Goal: Communication & Community: Answer question/provide support

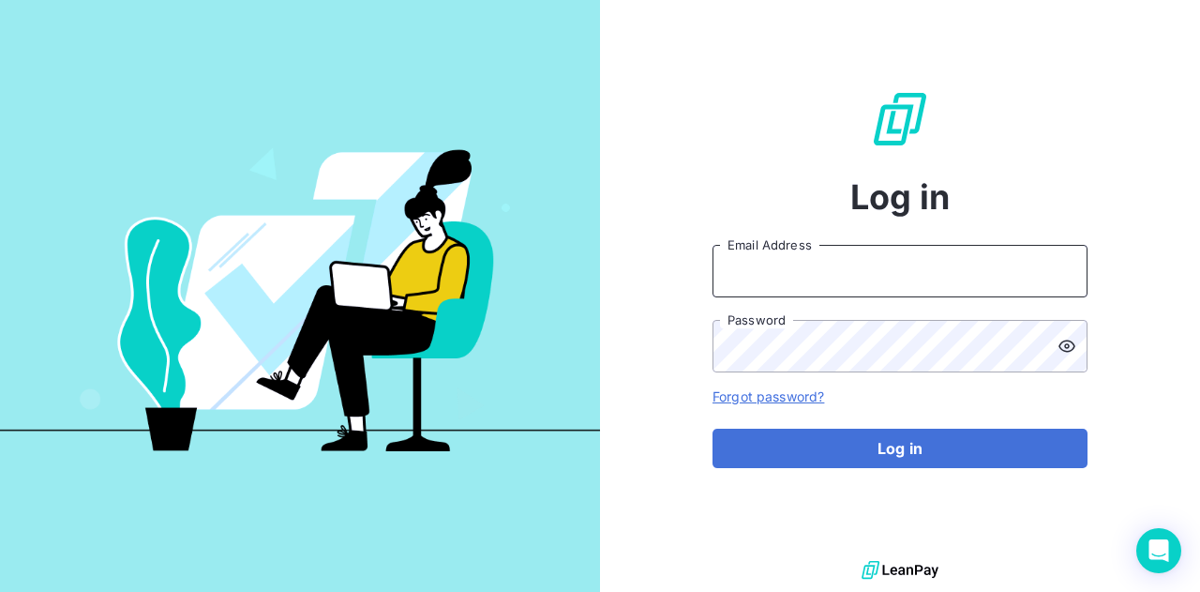
type input "[EMAIL_ADDRESS][DOMAIN_NAME]"
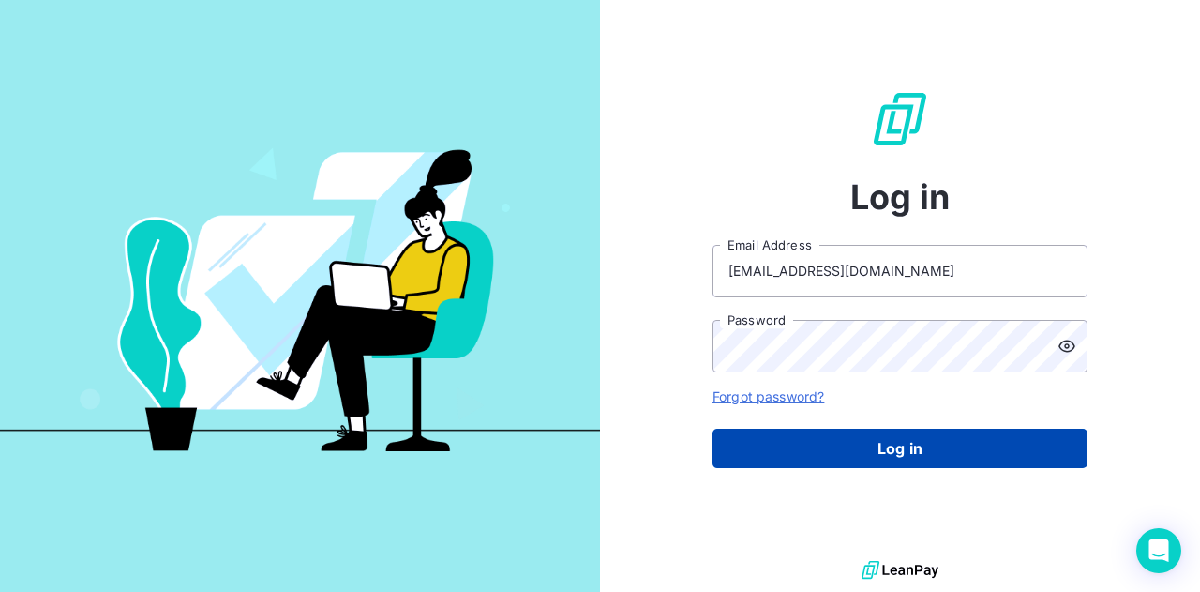
click at [910, 455] on button "Log in" at bounding box center [900, 447] width 375 height 39
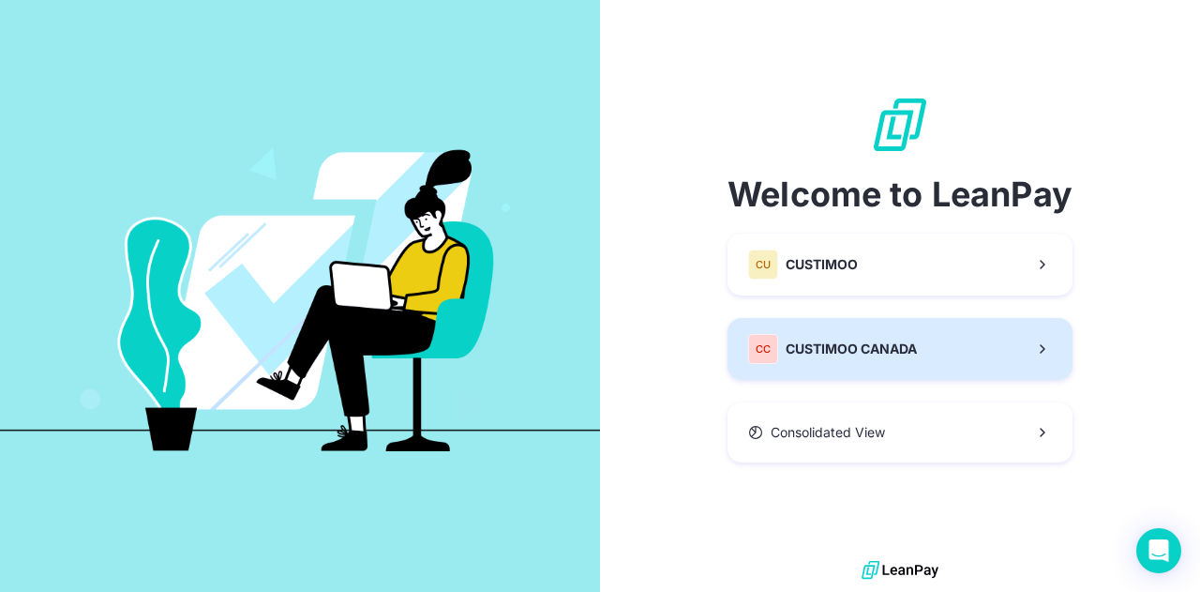
click at [898, 343] on span "CUSTIMOO CANADA" at bounding box center [851, 348] width 131 height 19
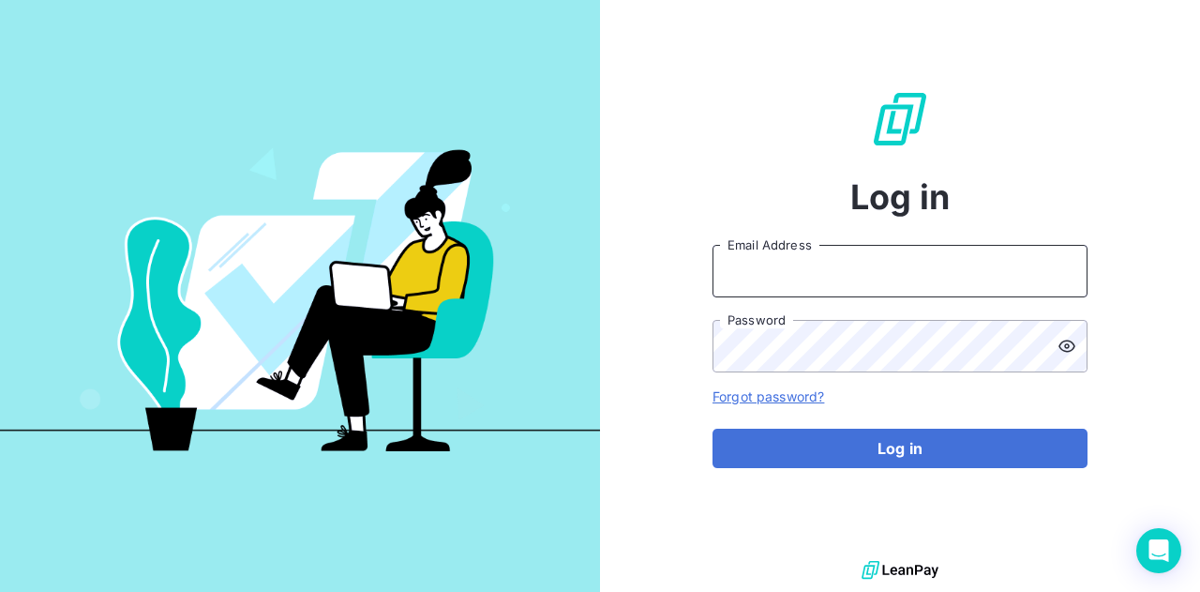
type input "[EMAIL_ADDRESS][DOMAIN_NAME]"
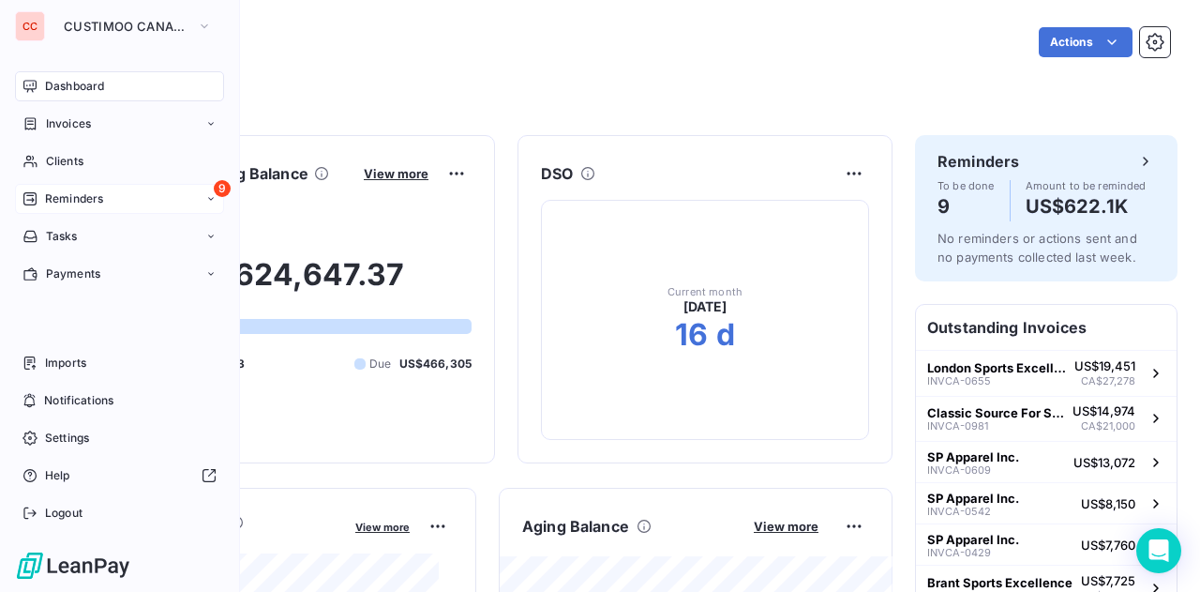
click at [73, 194] on span "Reminders" at bounding box center [74, 198] width 58 height 17
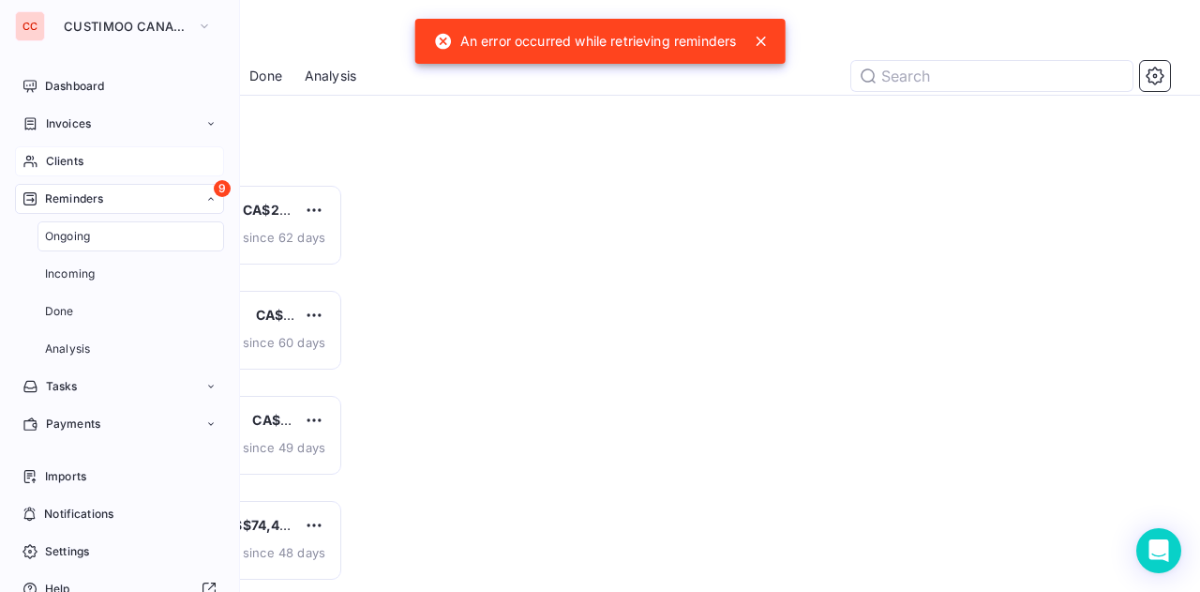
scroll to position [394, 238]
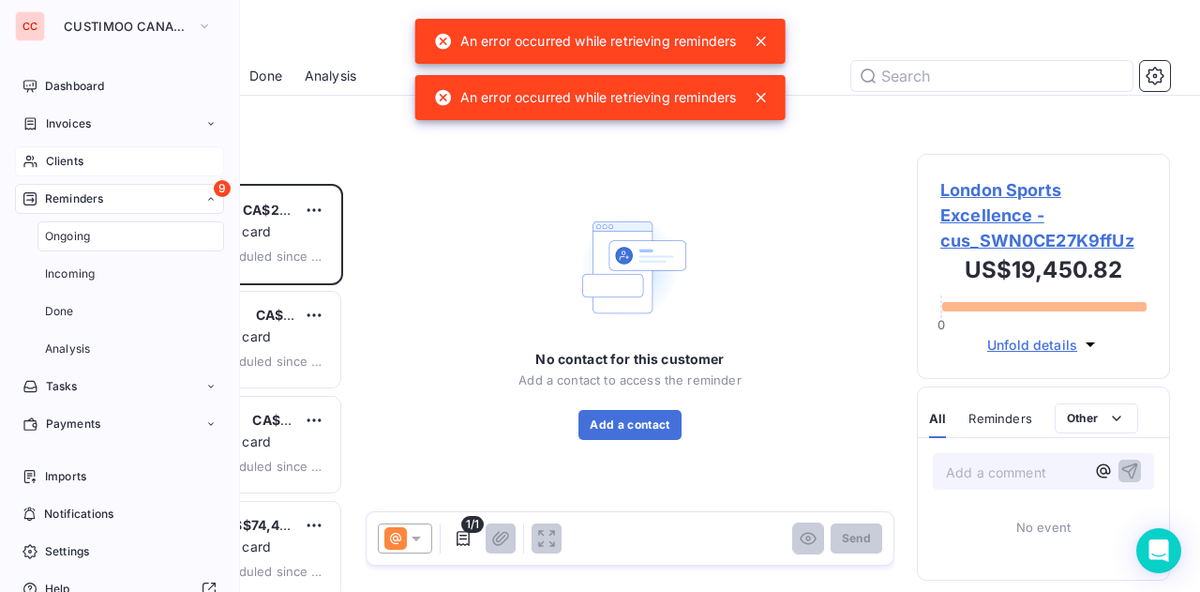
click at [50, 166] on span "Clients" at bounding box center [65, 161] width 38 height 17
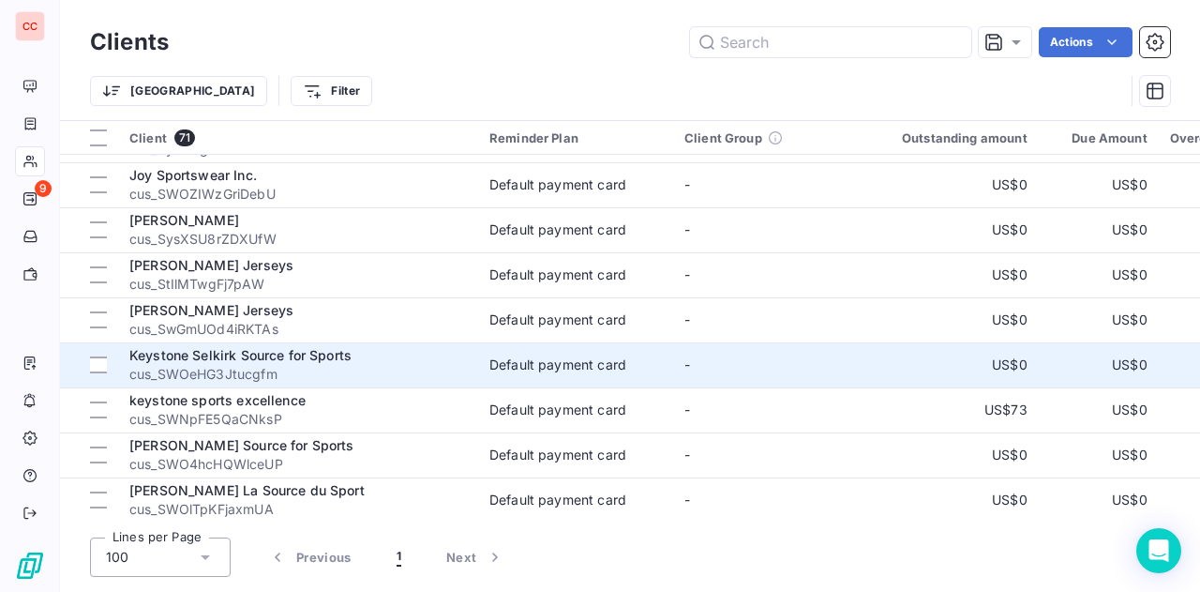
scroll to position [1173, 0]
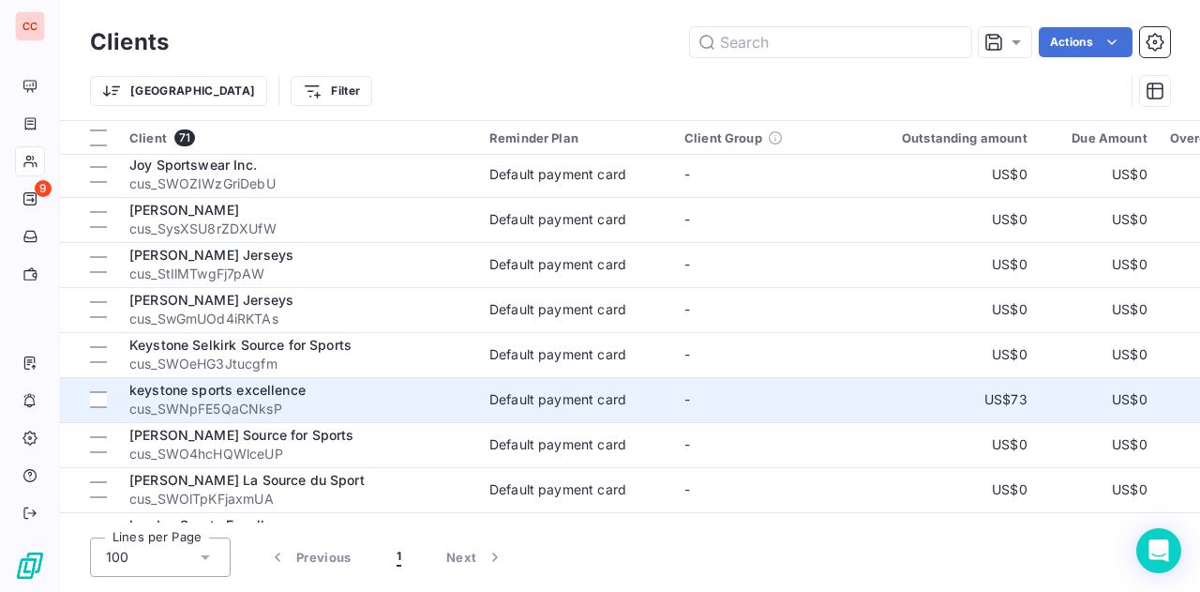
click at [255, 392] on span "keystone sports excellence" at bounding box center [217, 390] width 176 height 16
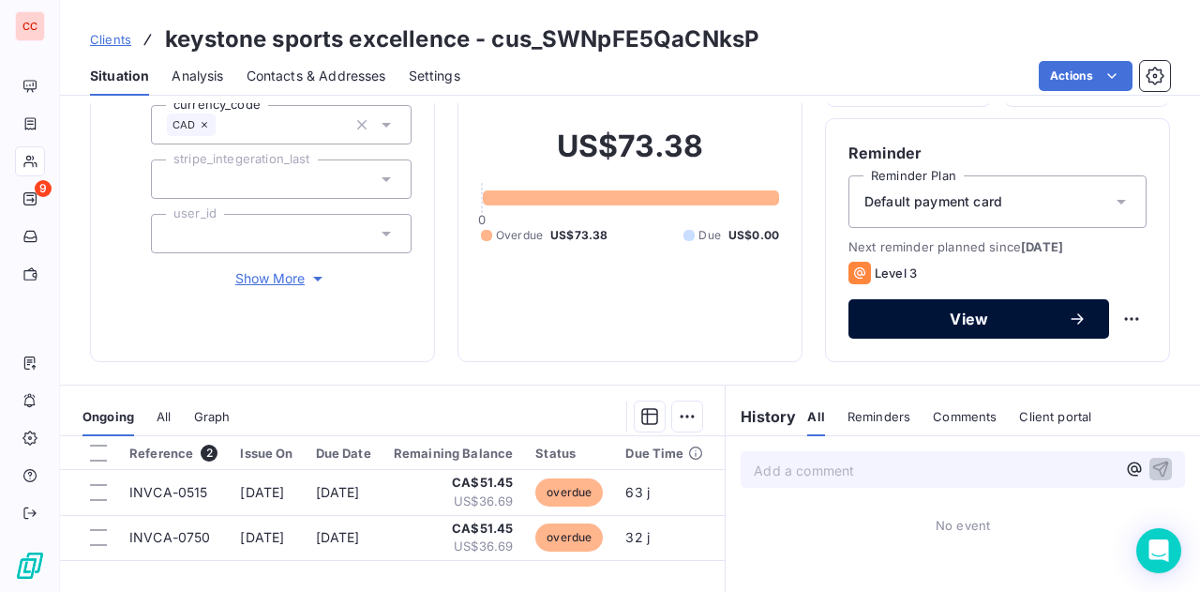
scroll to position [161, 0]
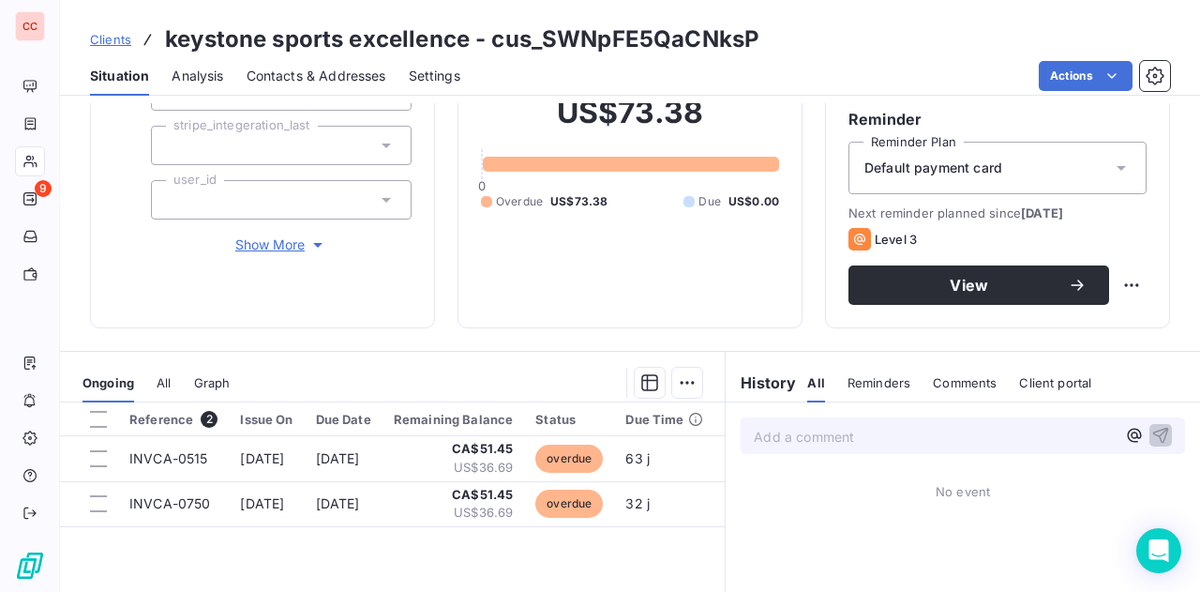
click at [958, 384] on span "Comments" at bounding box center [965, 382] width 64 height 15
click at [829, 443] on p "Add a comment ﻿" at bounding box center [935, 436] width 362 height 23
click at [878, 455] on div "Add a comment ﻿" at bounding box center [963, 435] width 474 height 67
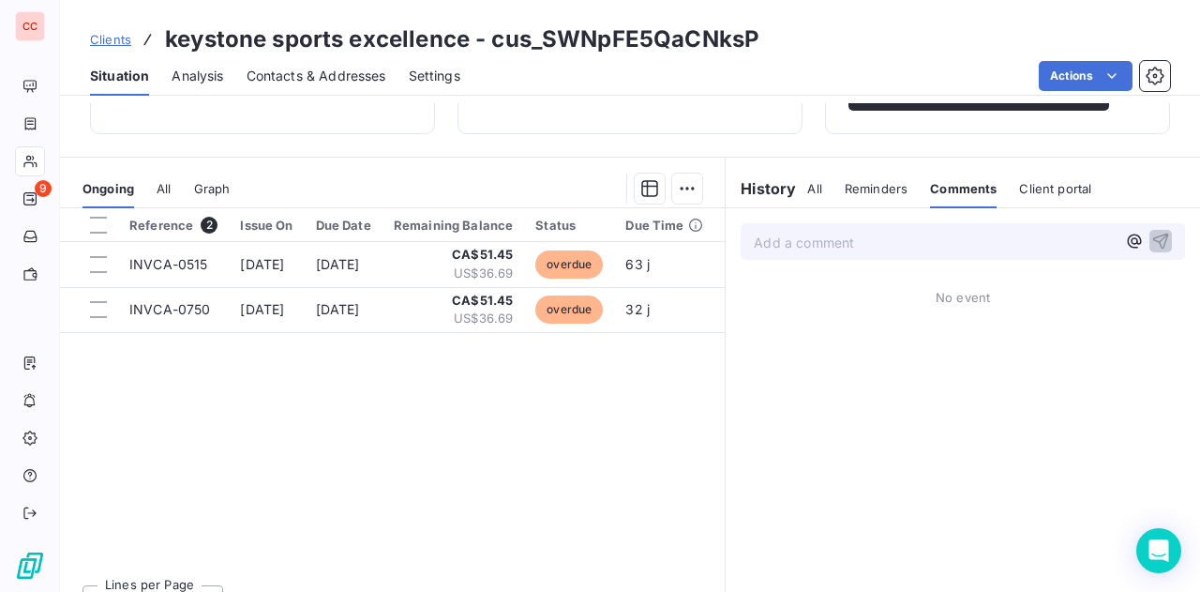
scroll to position [388, 0]
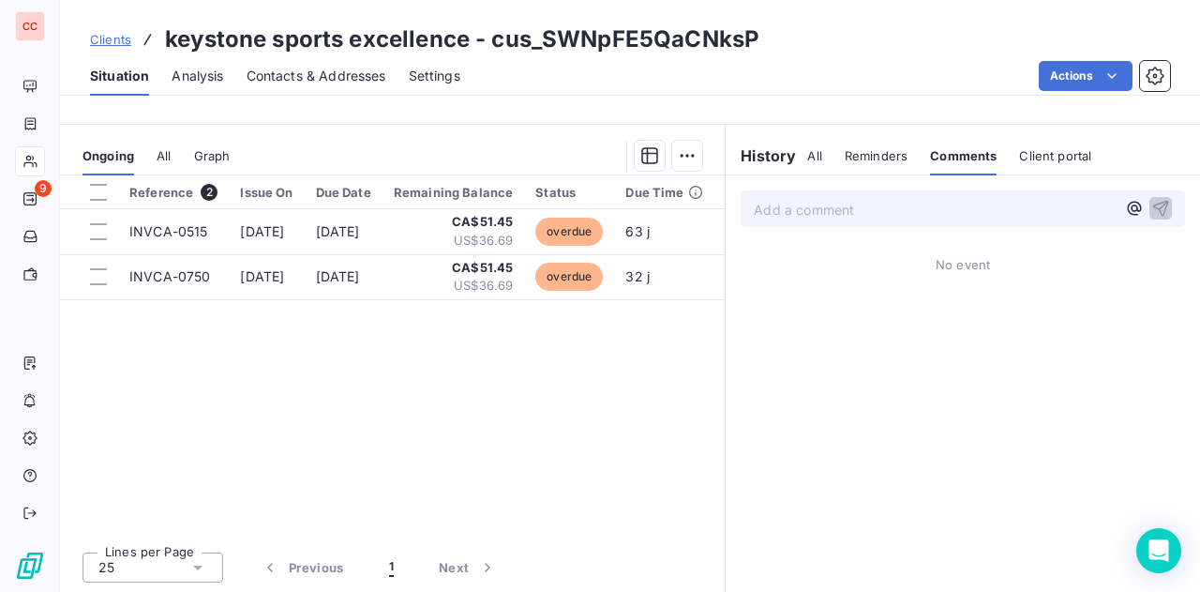
click at [883, 211] on p "Add a comment ﻿" at bounding box center [935, 209] width 362 height 23
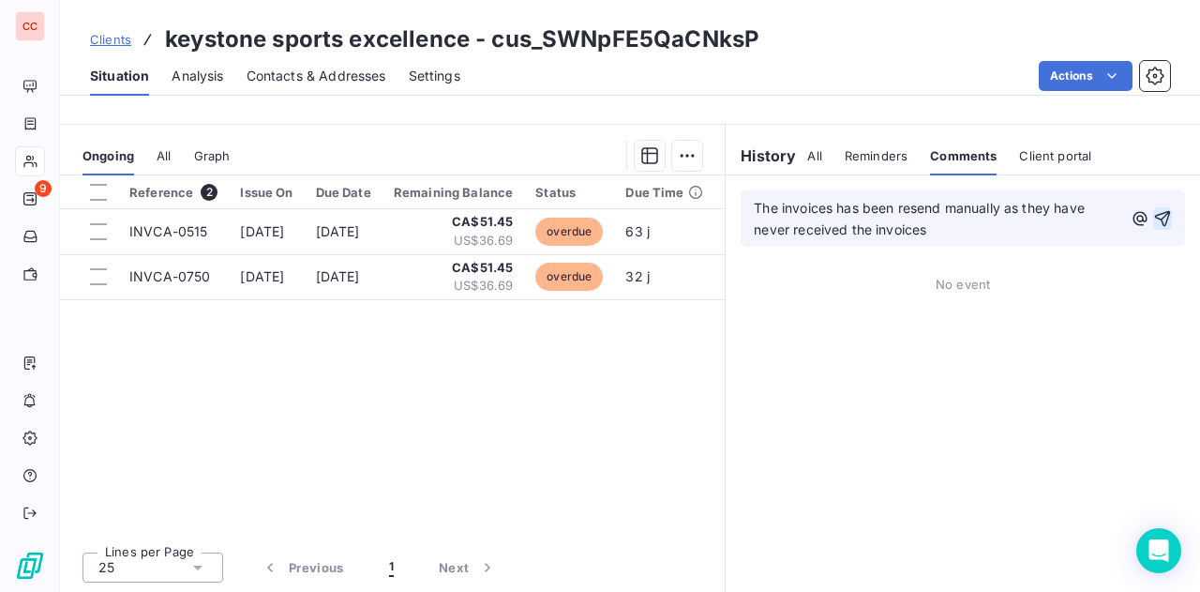
click at [1153, 219] on icon "button" at bounding box center [1162, 218] width 19 height 19
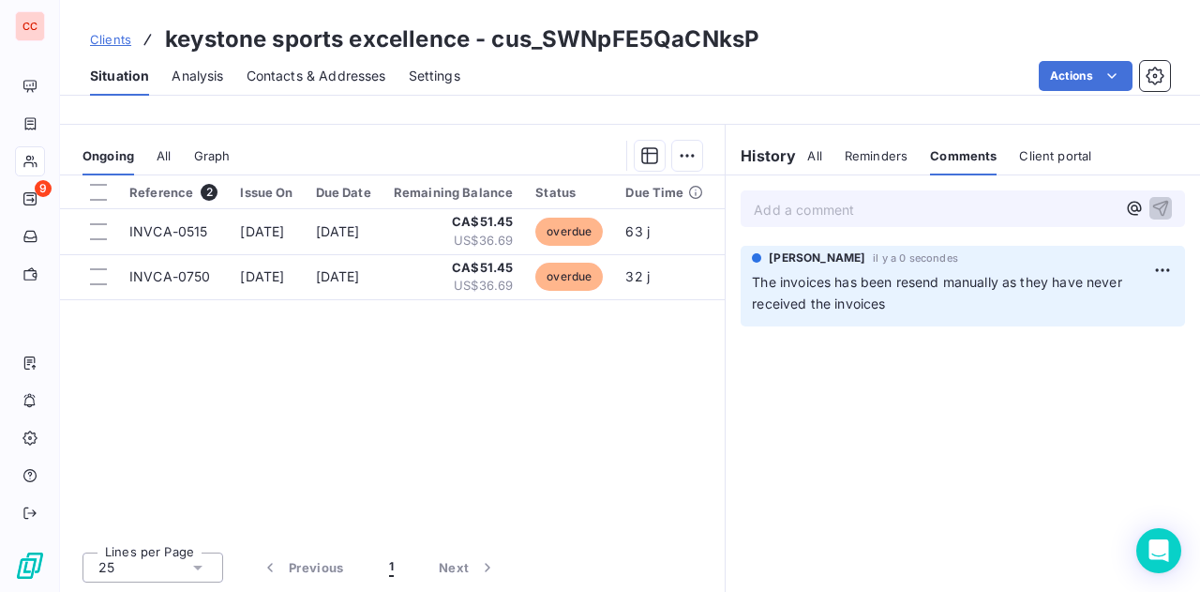
click at [765, 171] on div "History All Reminders Comments Client portal All Reminders Comments Client port…" at bounding box center [963, 155] width 474 height 39
click at [774, 149] on h6 "History" at bounding box center [761, 155] width 70 height 23
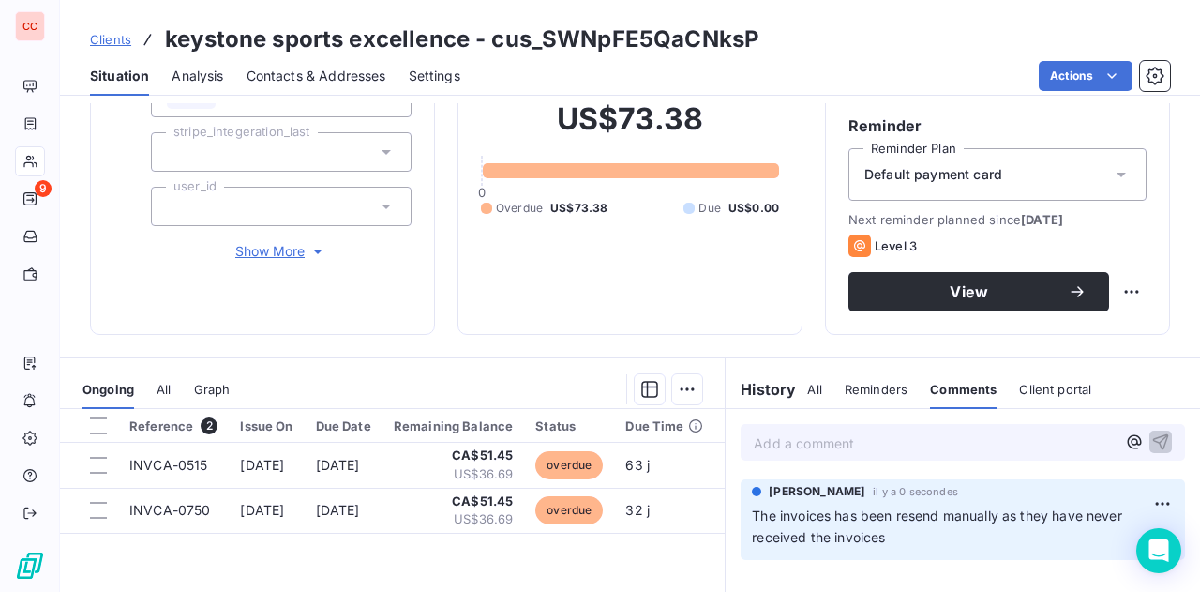
scroll to position [156, 0]
click at [808, 385] on span "All" at bounding box center [814, 388] width 14 height 15
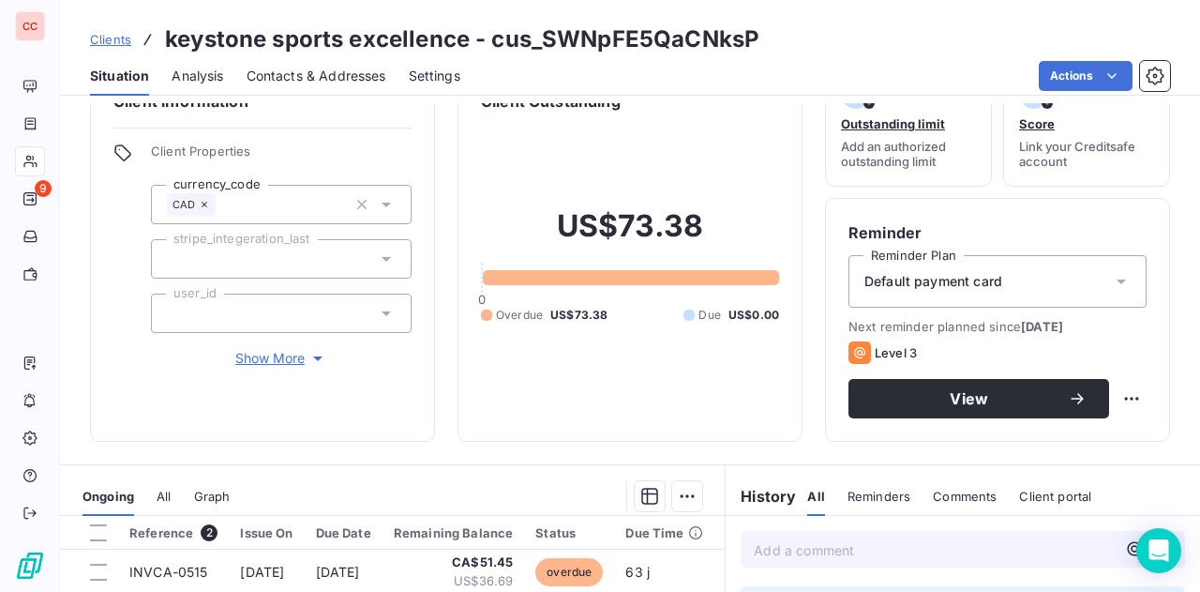
scroll to position [0, 0]
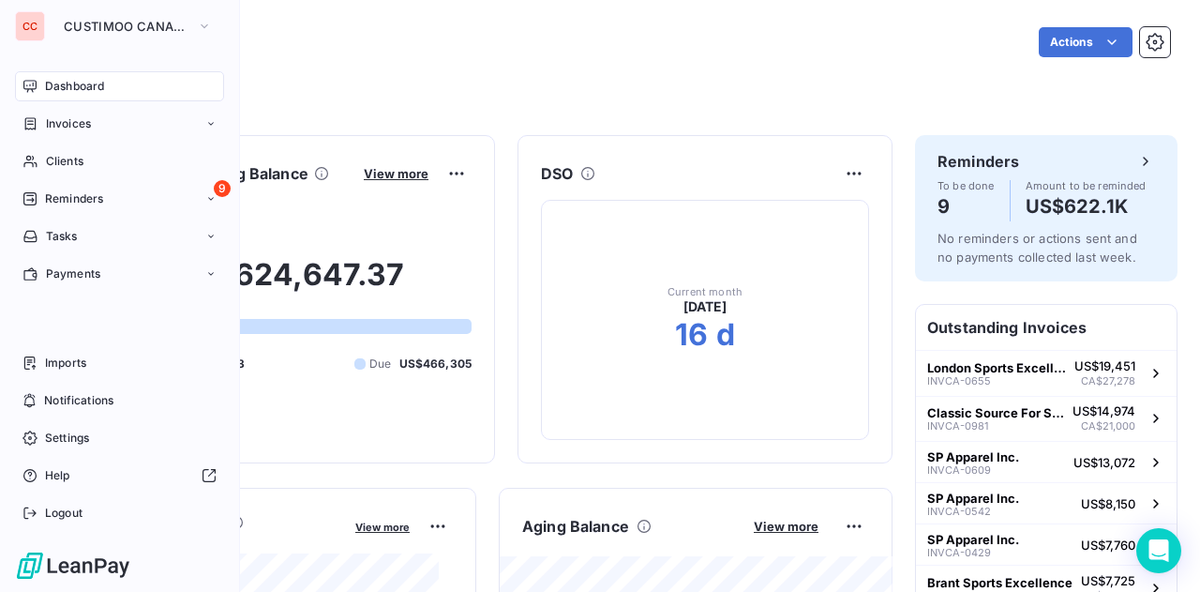
click at [39, 22] on div "CC" at bounding box center [30, 26] width 30 height 30
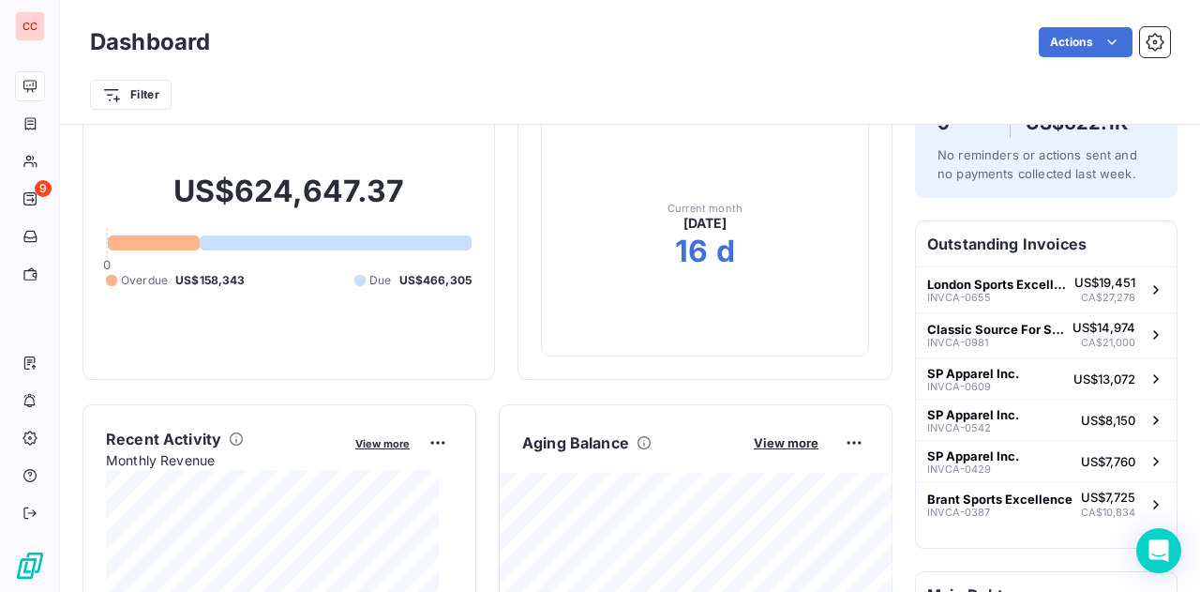
scroll to position [73, 0]
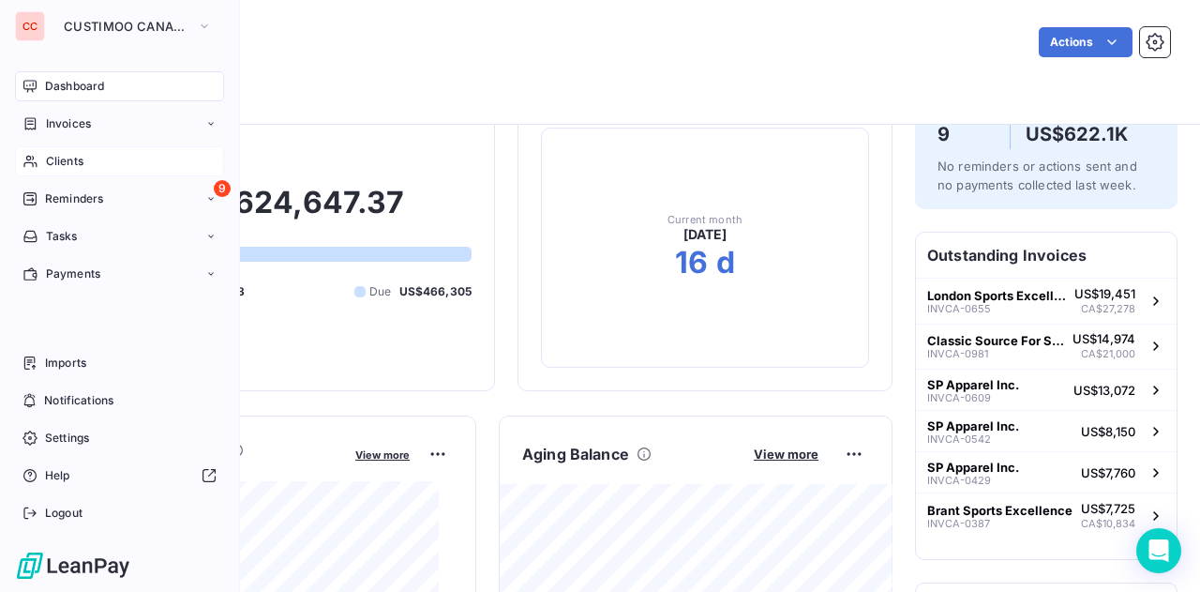
click at [75, 163] on span "Clients" at bounding box center [65, 161] width 38 height 17
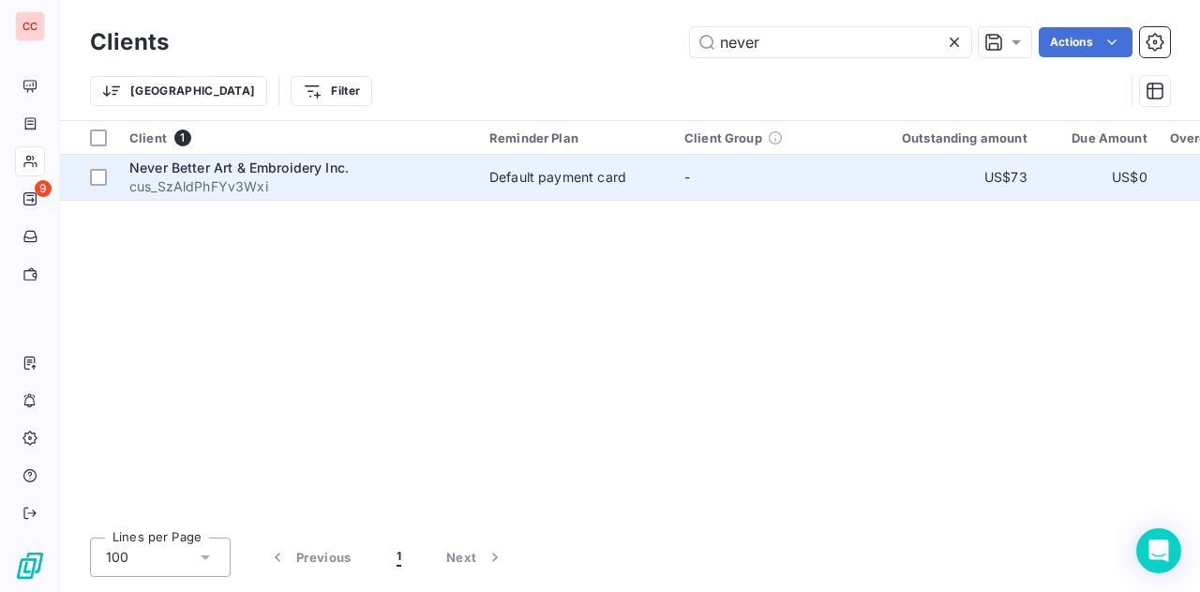
type input "never"
click at [360, 183] on span "cus_SzAldPhFYv3Wxi" at bounding box center [298, 186] width 338 height 19
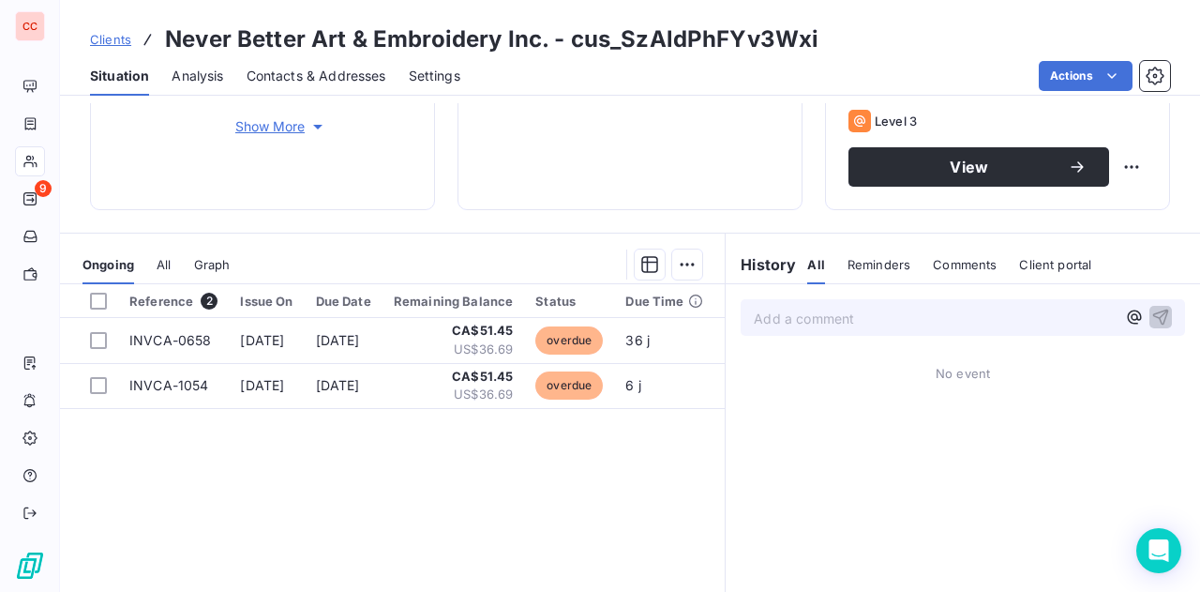
scroll to position [290, 0]
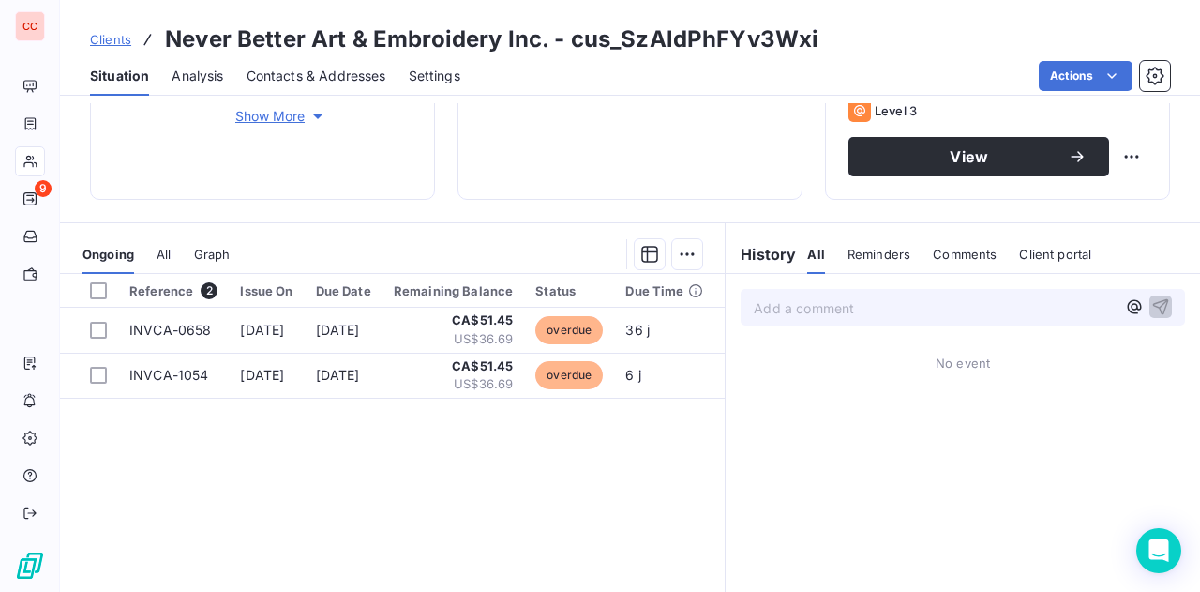
click at [948, 249] on span "Comments" at bounding box center [965, 254] width 64 height 15
click at [812, 313] on p "Add a comment ﻿" at bounding box center [935, 307] width 362 height 23
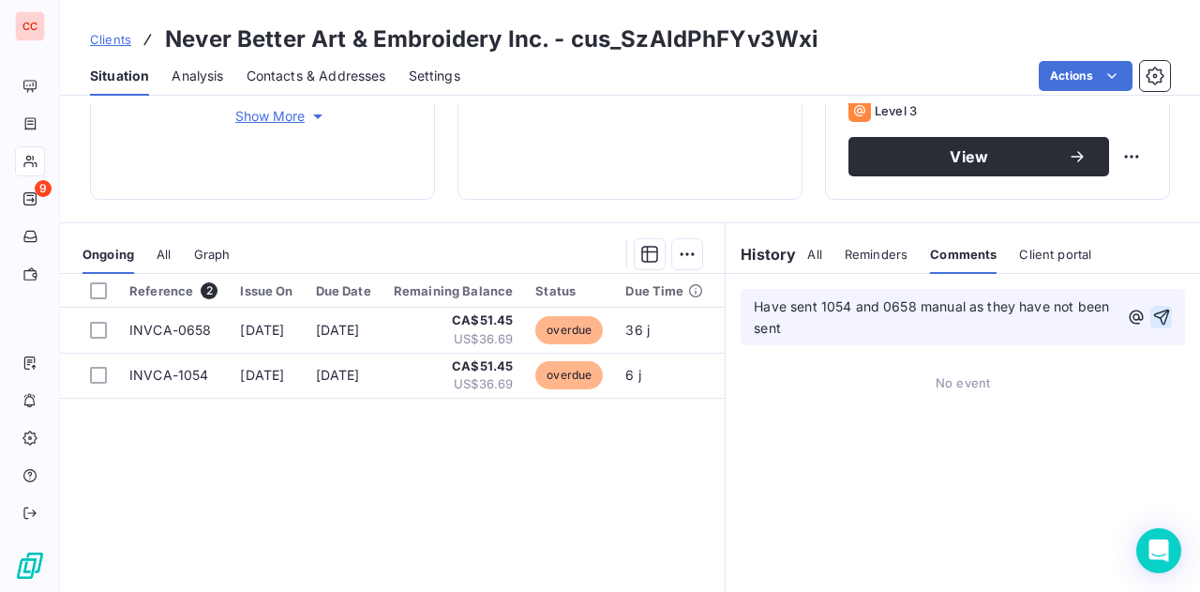
click at [1152, 314] on icon "button" at bounding box center [1161, 317] width 19 height 19
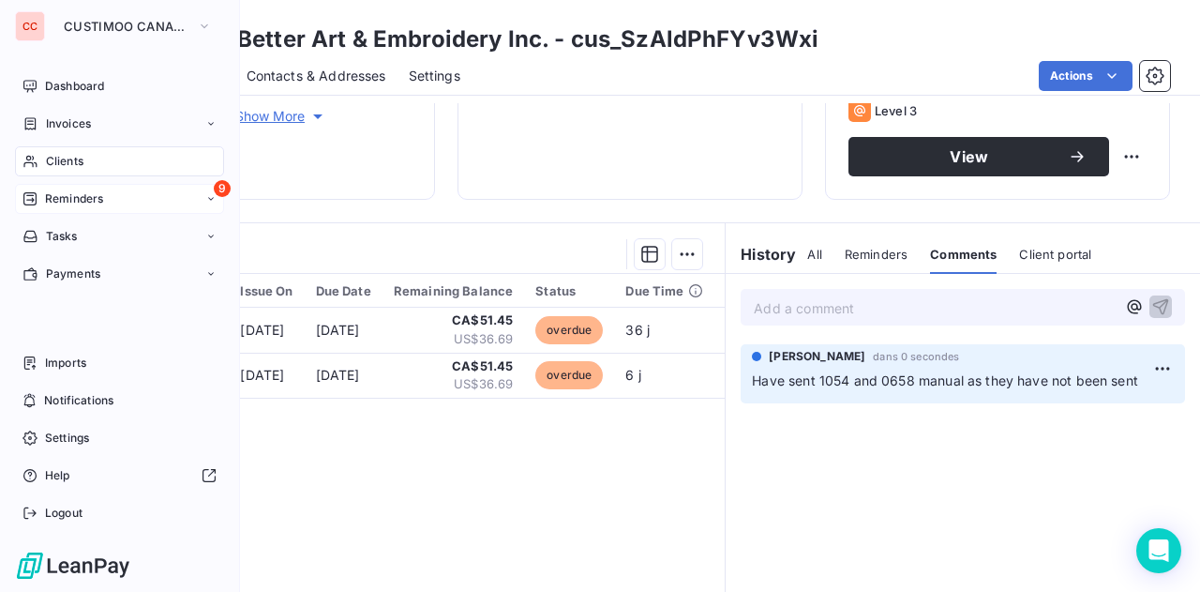
click at [77, 210] on div "9 Reminders" at bounding box center [119, 199] width 209 height 30
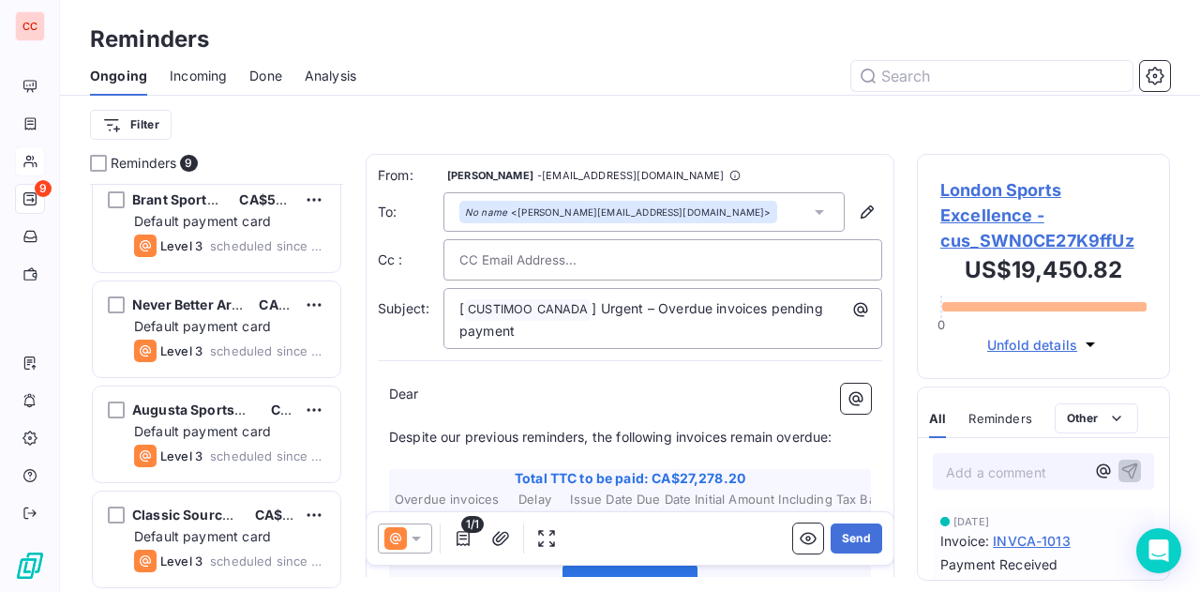
scroll to position [429, 0]
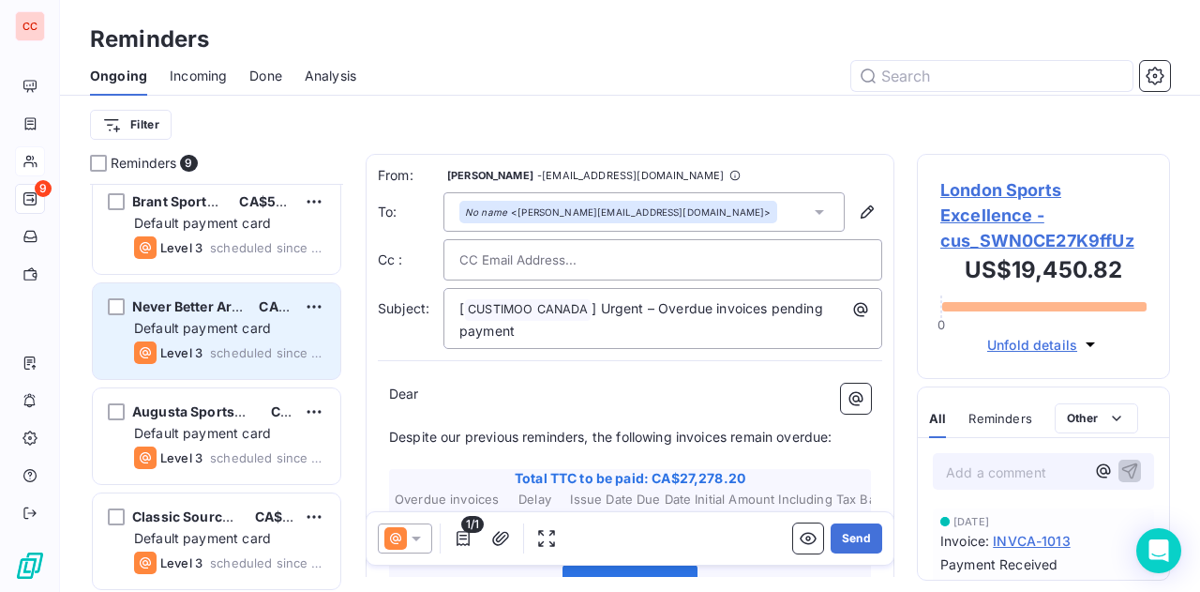
click at [215, 334] on span "Default payment card" at bounding box center [202, 328] width 137 height 16
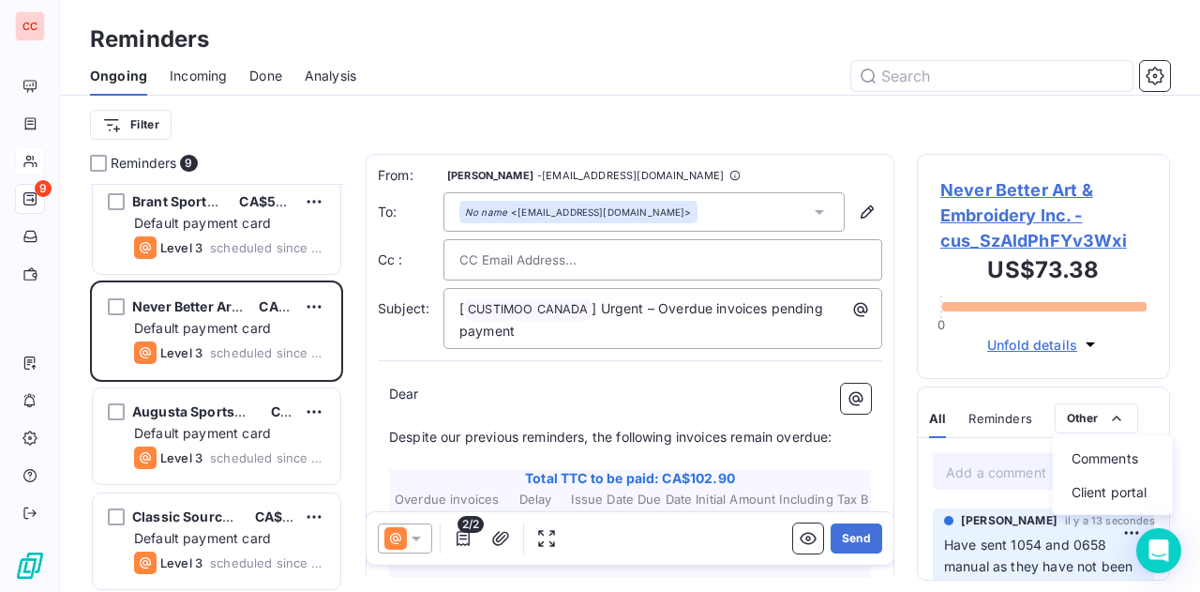
click at [1063, 133] on html "CC 9 Reminders Ongoing Incoming Done Analysis Filter Reminders 9 London Sports …" at bounding box center [600, 296] width 1200 height 592
click at [1103, 404] on html "CC 9 Reminders Ongoing Incoming Done Analysis Filter Reminders 9 London Sports …" at bounding box center [600, 296] width 1200 height 592
click at [1108, 493] on div "Client portal" at bounding box center [1112, 492] width 105 height 30
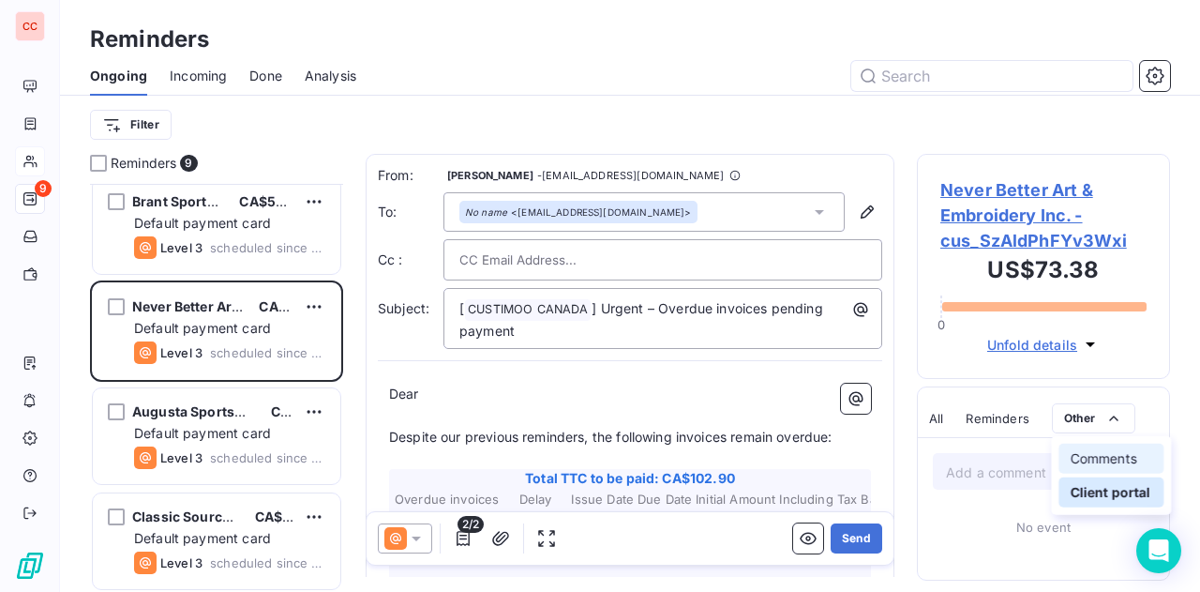
click at [1106, 462] on div "Comments" at bounding box center [1111, 458] width 105 height 30
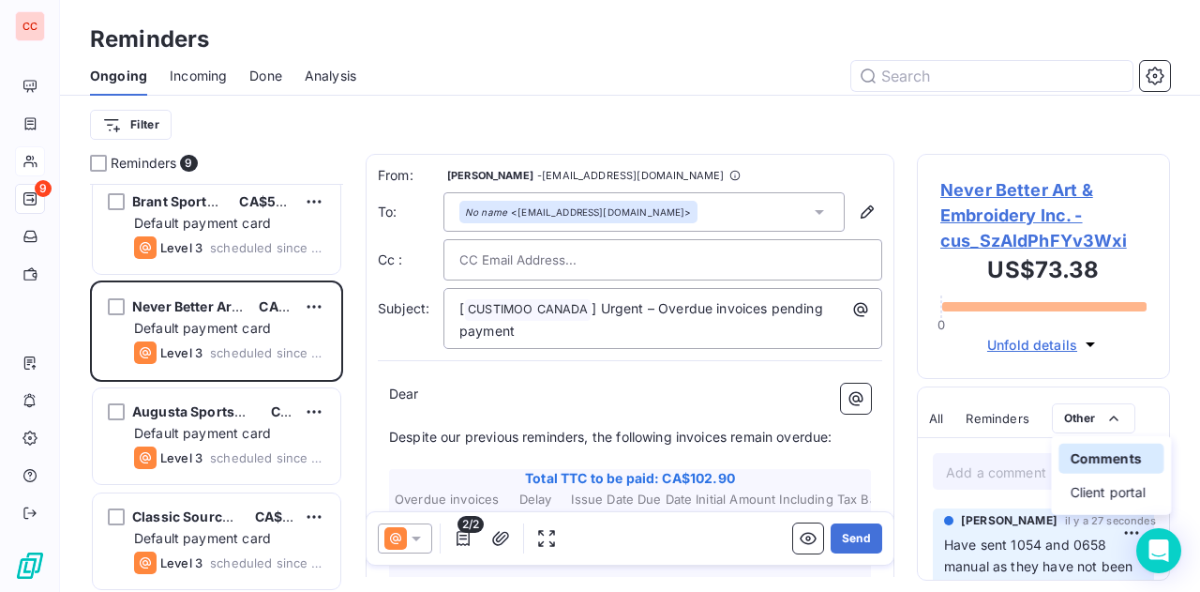
click at [257, 535] on html "CC 9 Reminders Ongoing Incoming Done Analysis Filter Reminders 9 London Sports …" at bounding box center [600, 296] width 1200 height 592
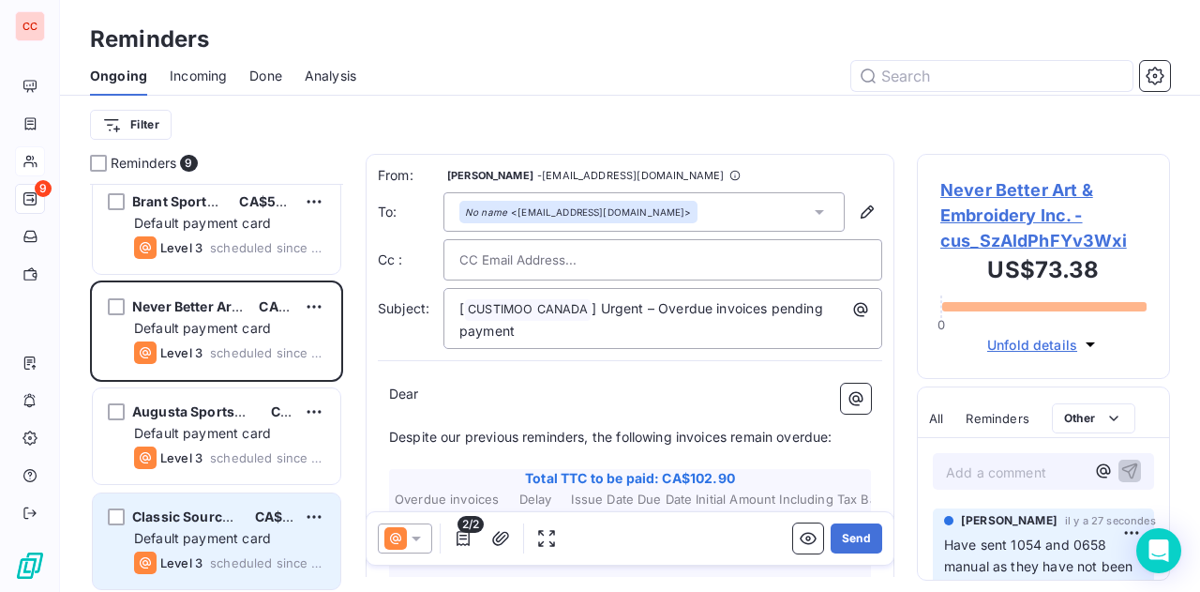
click at [249, 534] on span "Default payment card" at bounding box center [202, 538] width 137 height 16
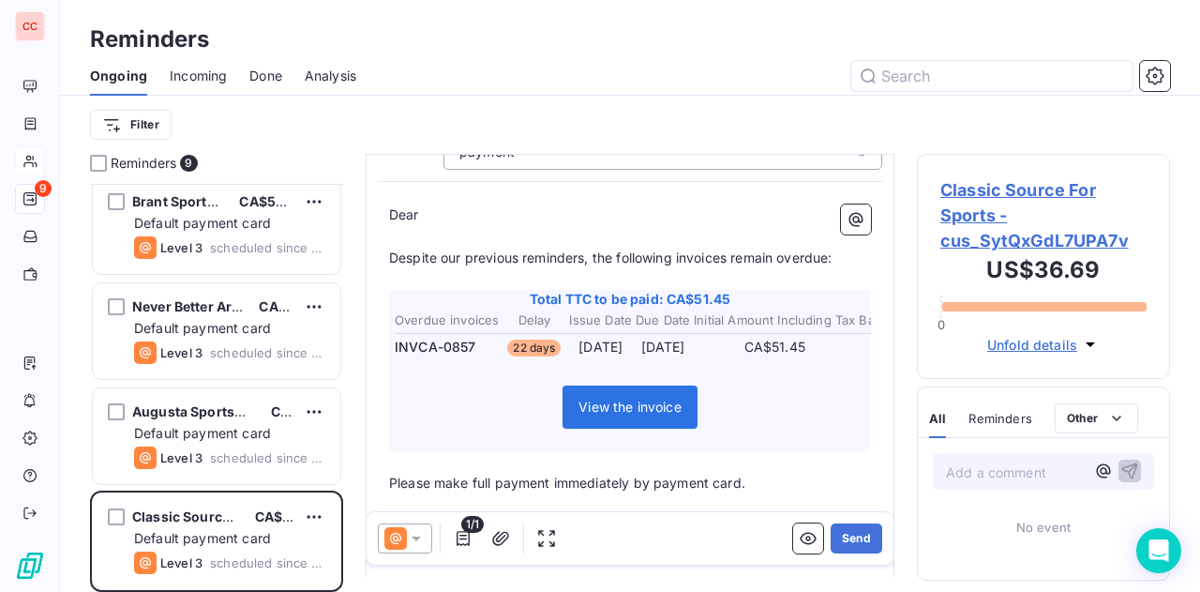
scroll to position [180, 0]
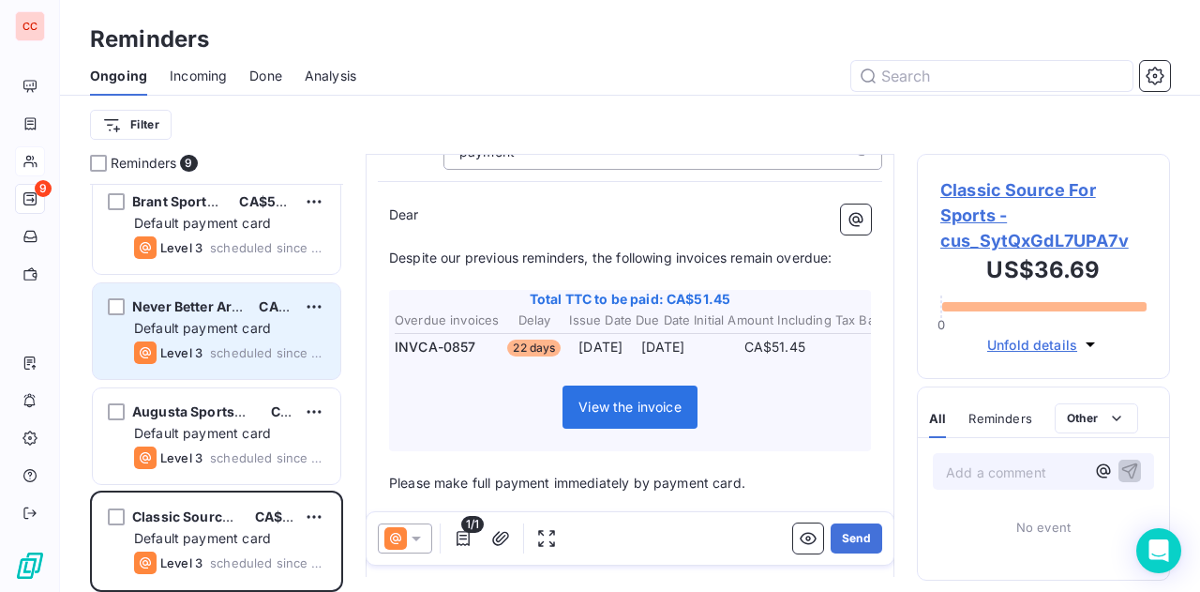
click at [237, 330] on span "Default payment card" at bounding box center [202, 328] width 137 height 16
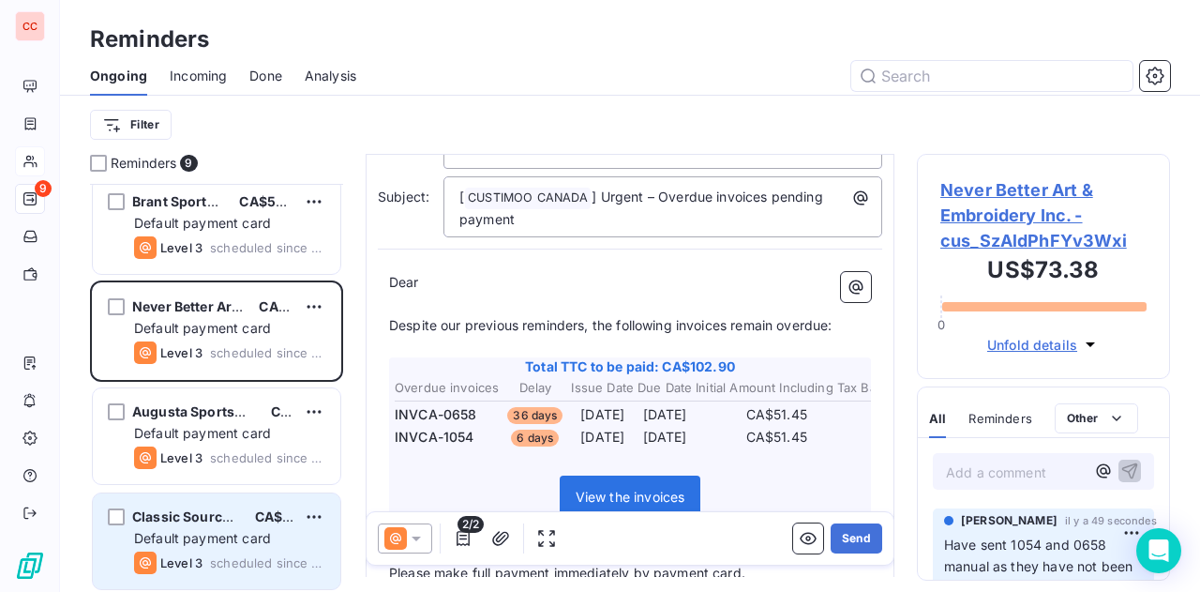
click at [239, 529] on div "Default payment card" at bounding box center [229, 538] width 191 height 19
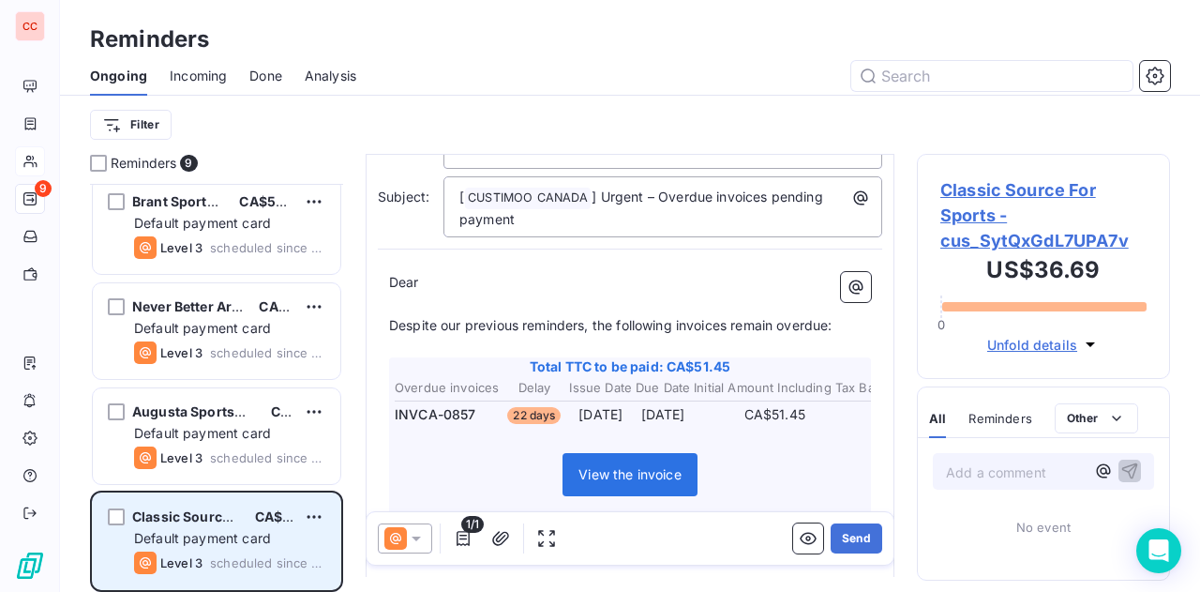
scroll to position [45, 0]
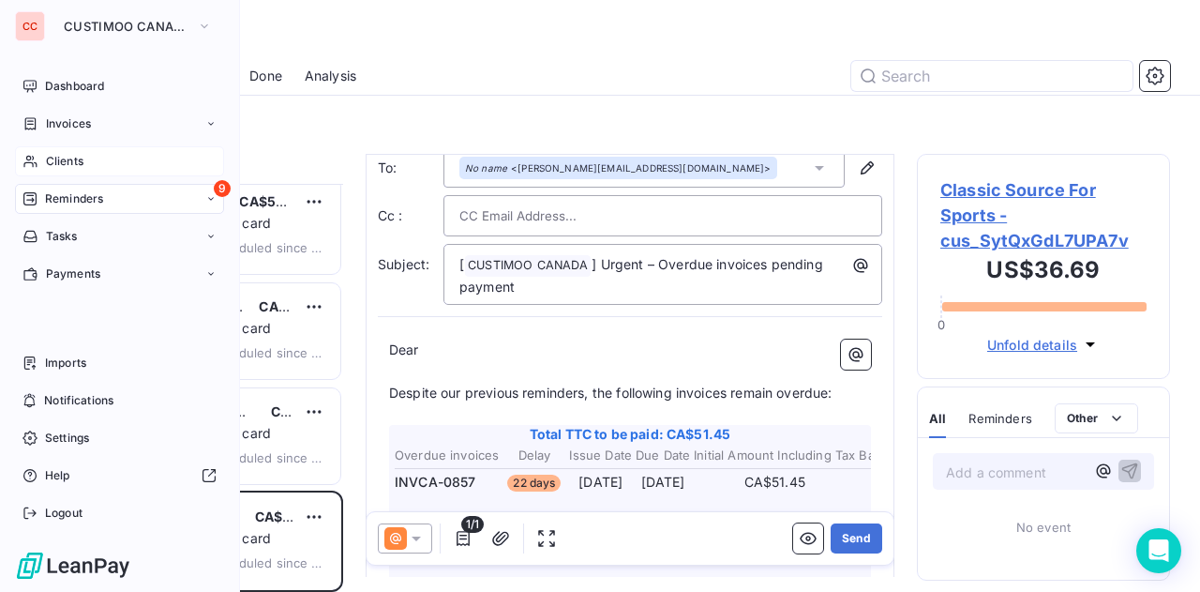
click at [76, 158] on span "Clients" at bounding box center [65, 161] width 38 height 17
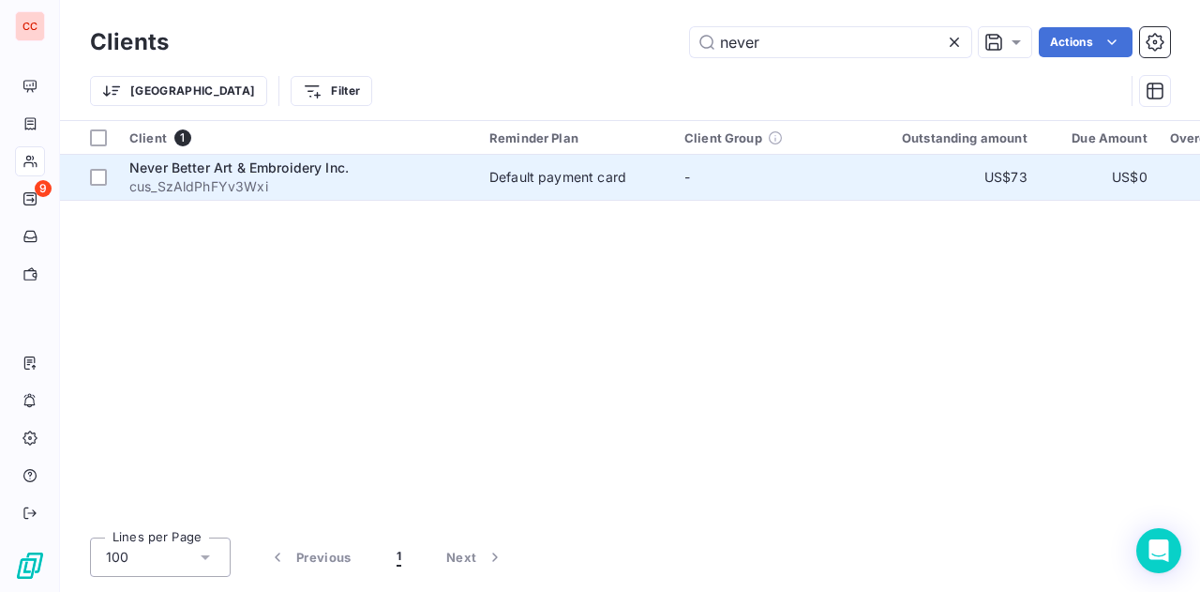
click at [230, 161] on span "Never Better Art & Embroidery Inc." at bounding box center [238, 167] width 219 height 16
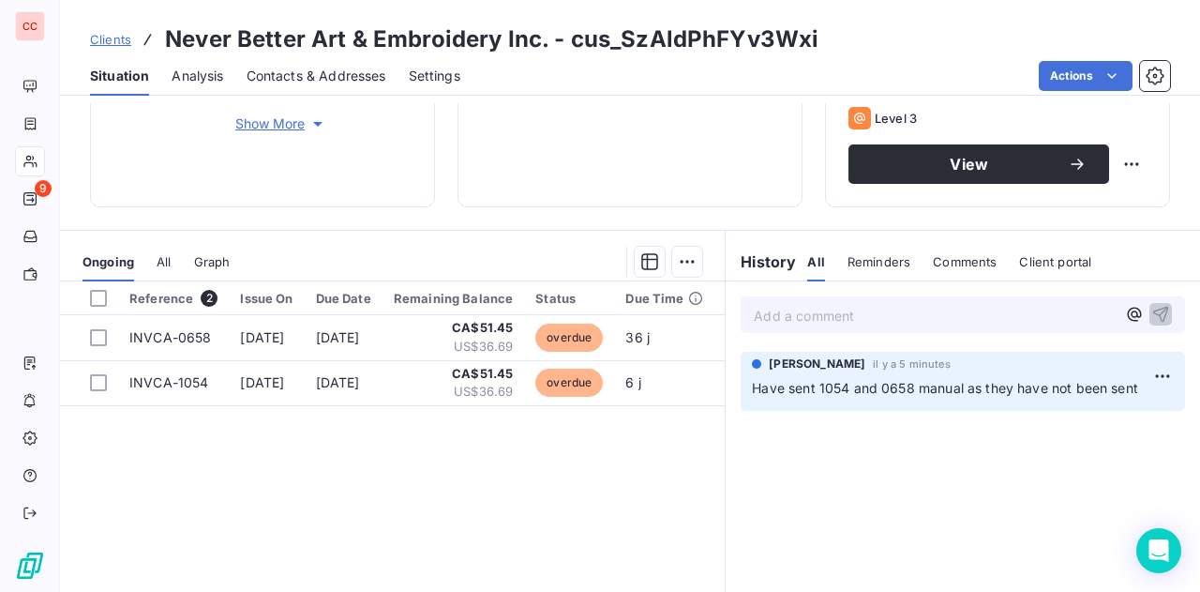
scroll to position [287, 0]
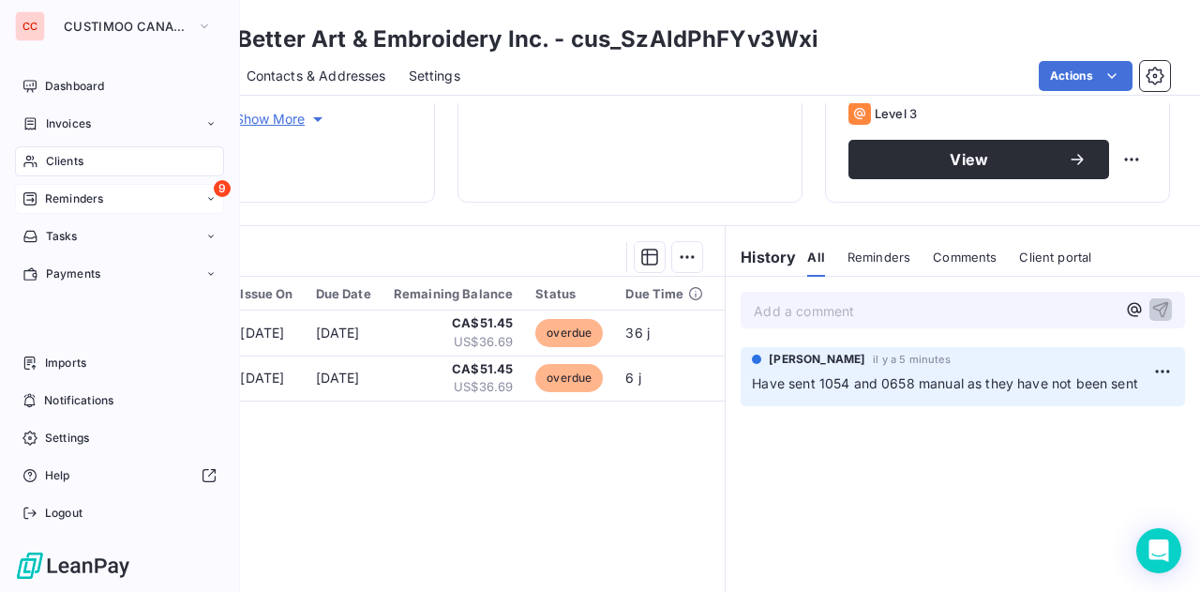
click at [98, 196] on span "Reminders" at bounding box center [74, 198] width 58 height 17
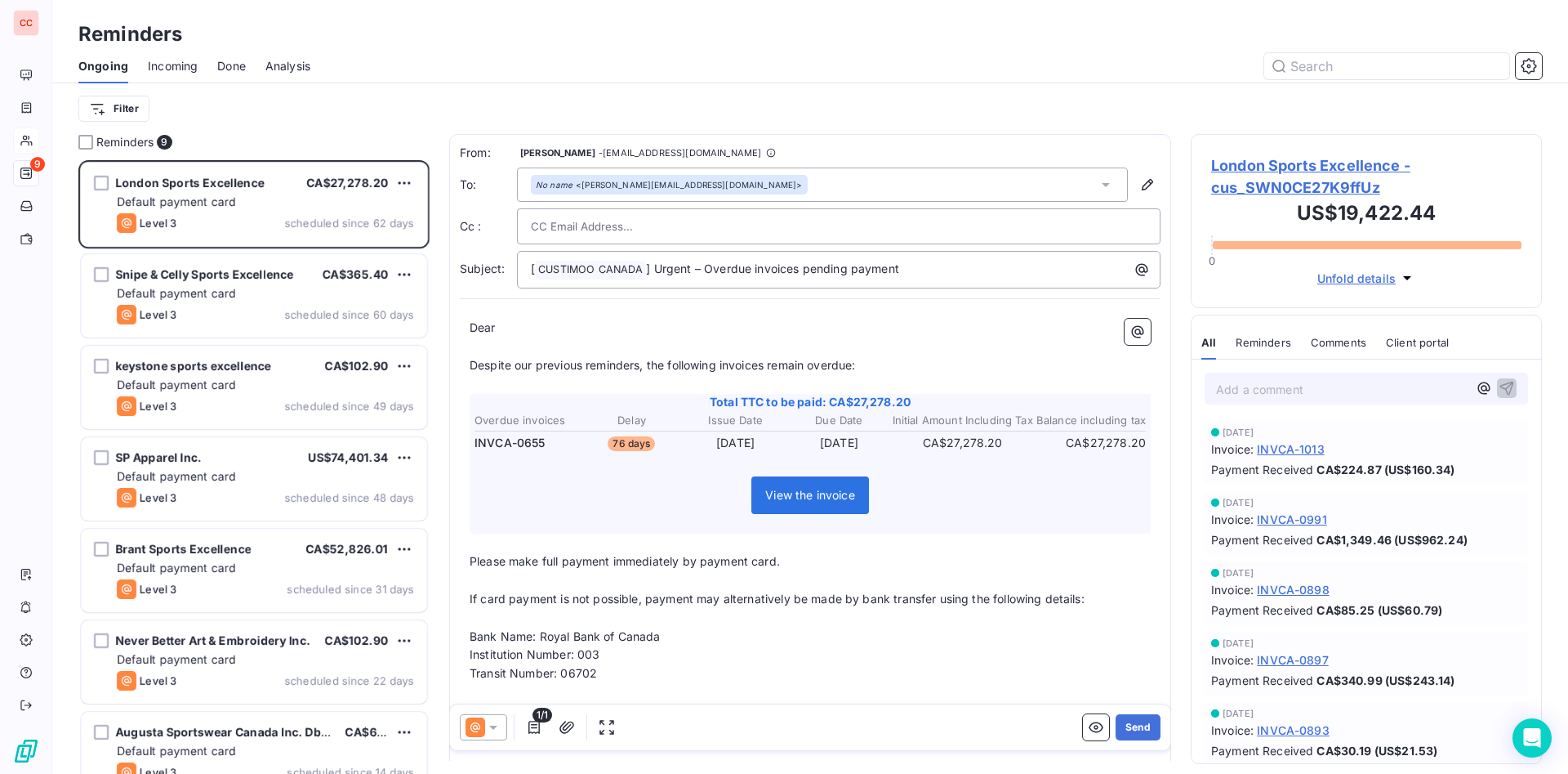
click at [1044, 226] on div at bounding box center [838, 227] width 616 height 24
drag, startPoint x: 591, startPoint y: 325, endPoint x: 444, endPoint y: 329, distance: 147.1
click at [444, 329] on div "Reminders 9 London Sports Excellence CA$27,278.20 Default payment card Level 3 …" at bounding box center [810, 454] width 1516 height 640
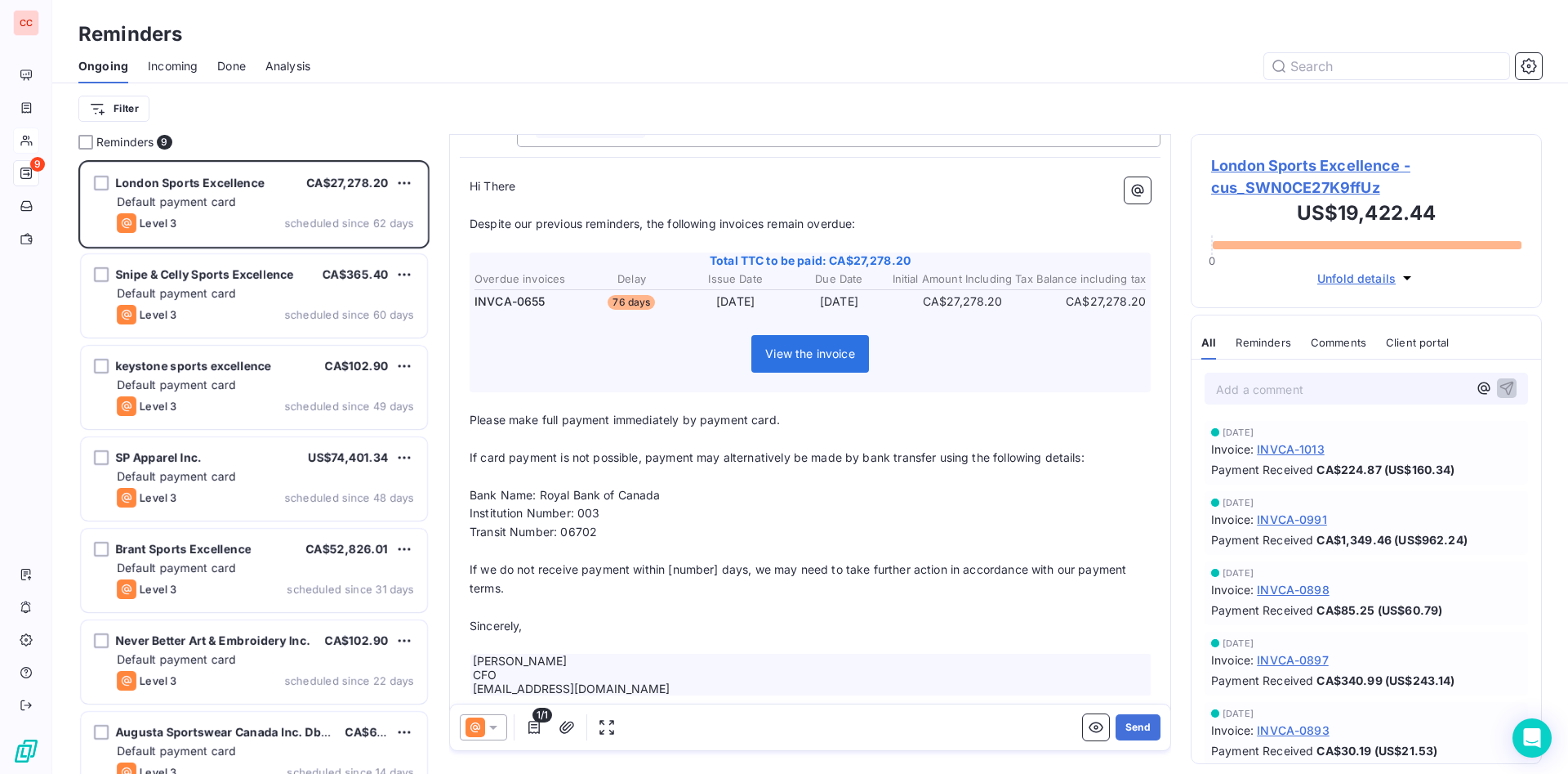
scroll to position [151, 0]
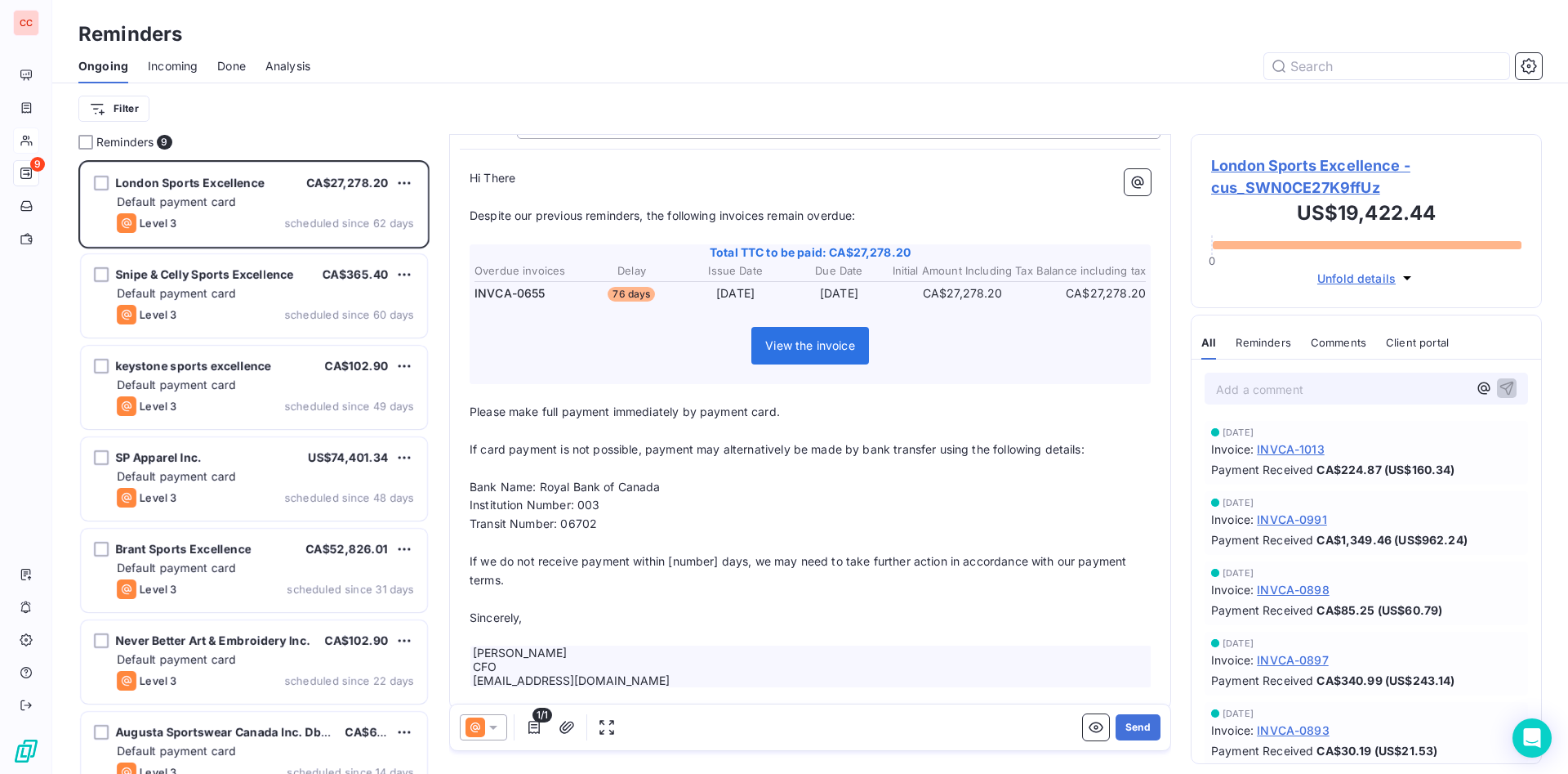
click at [733, 515] on p "If we do not receive payment within [number] days, we may need to take further …" at bounding box center [810, 571] width 681 height 37
click at [498, 515] on icon at bounding box center [493, 727] width 17 height 17
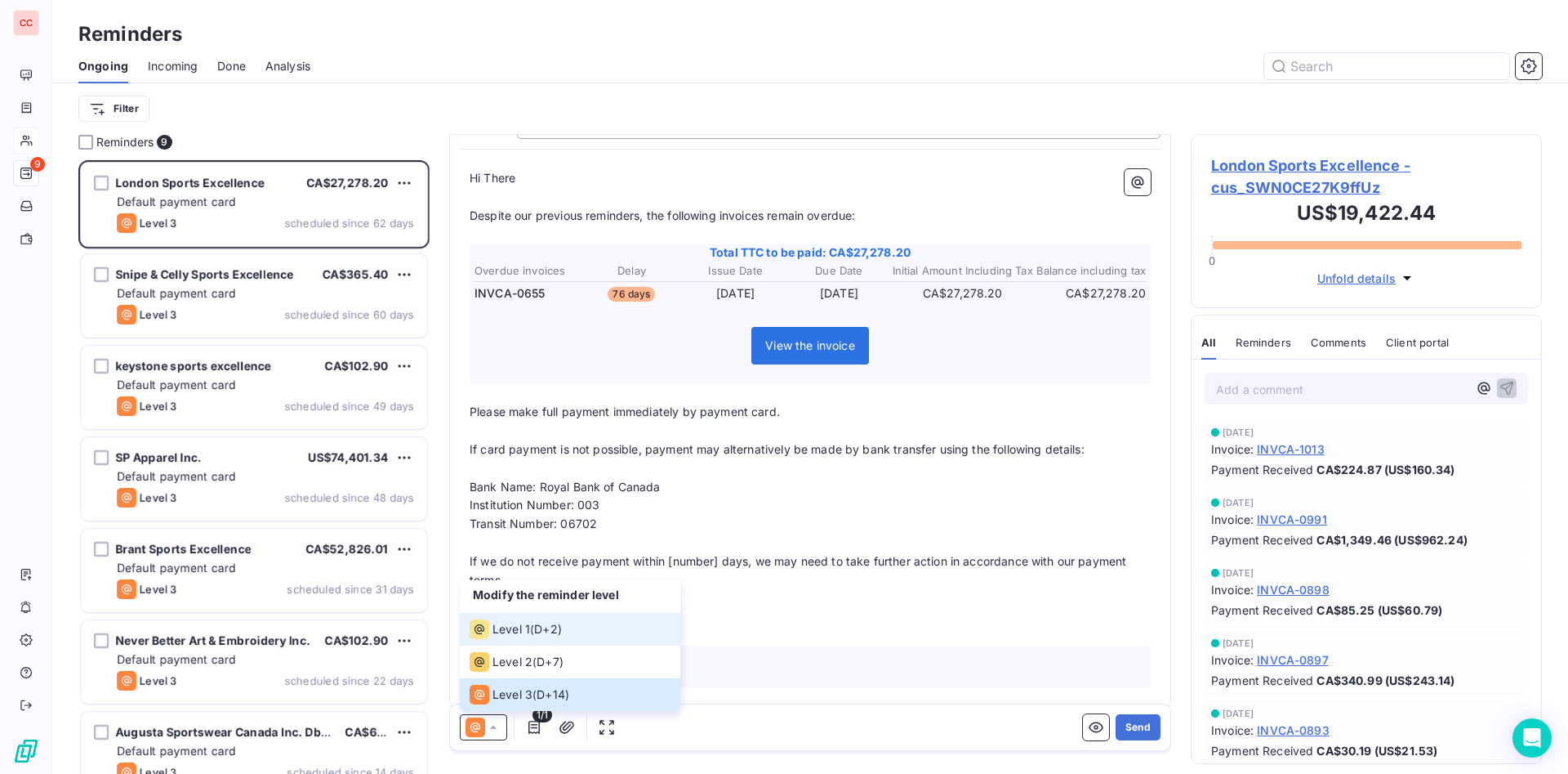
click at [569, 515] on li "Level 1 ( D+2 )" at bounding box center [570, 629] width 220 height 33
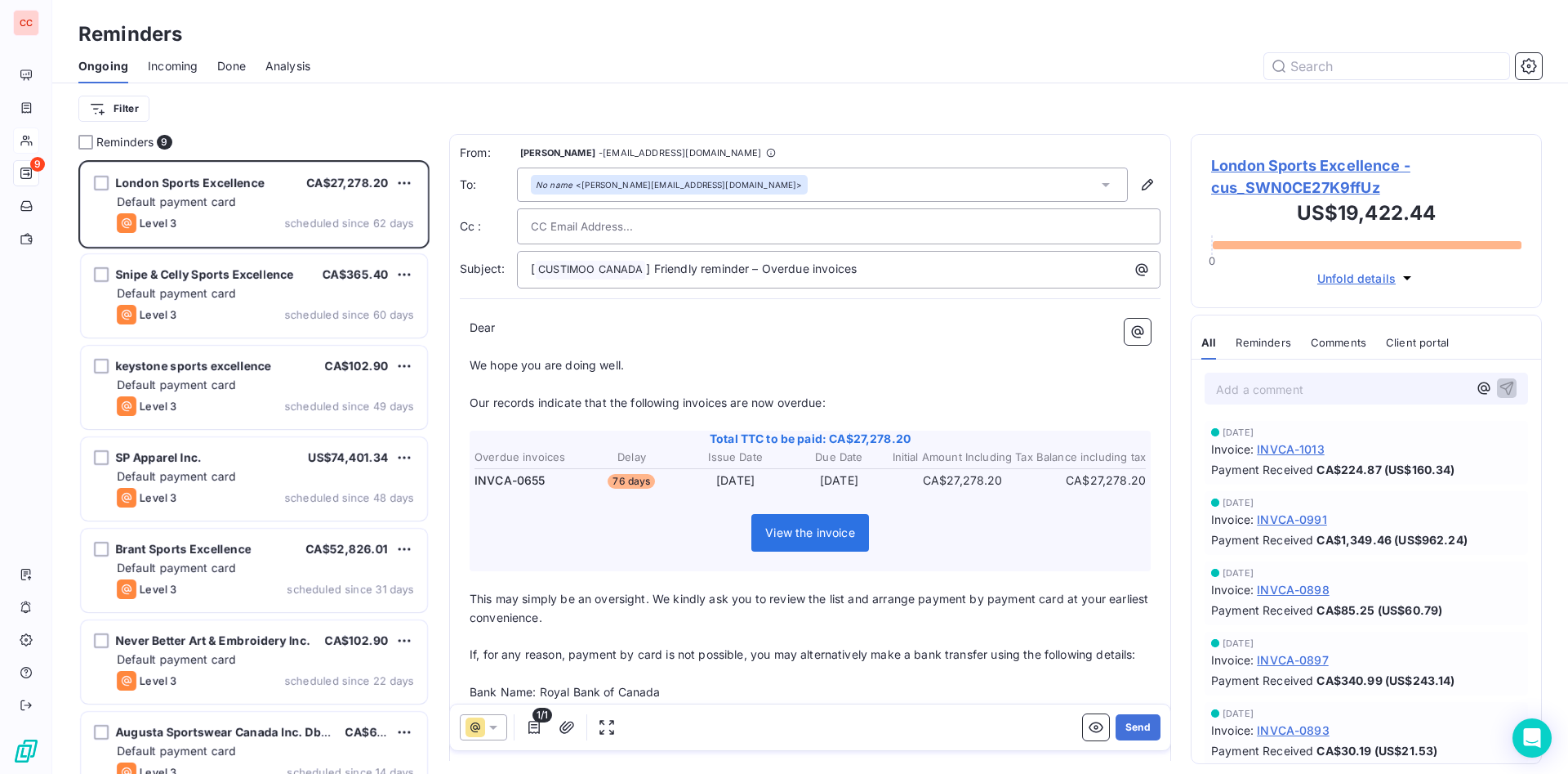
click at [585, 321] on p "Dear ﻿ ﻿ ﻿" at bounding box center [810, 329] width 681 height 19
click at [592, 234] on input "text" at bounding box center [618, 227] width 176 height 24
click at [495, 515] on icon at bounding box center [493, 727] width 17 height 17
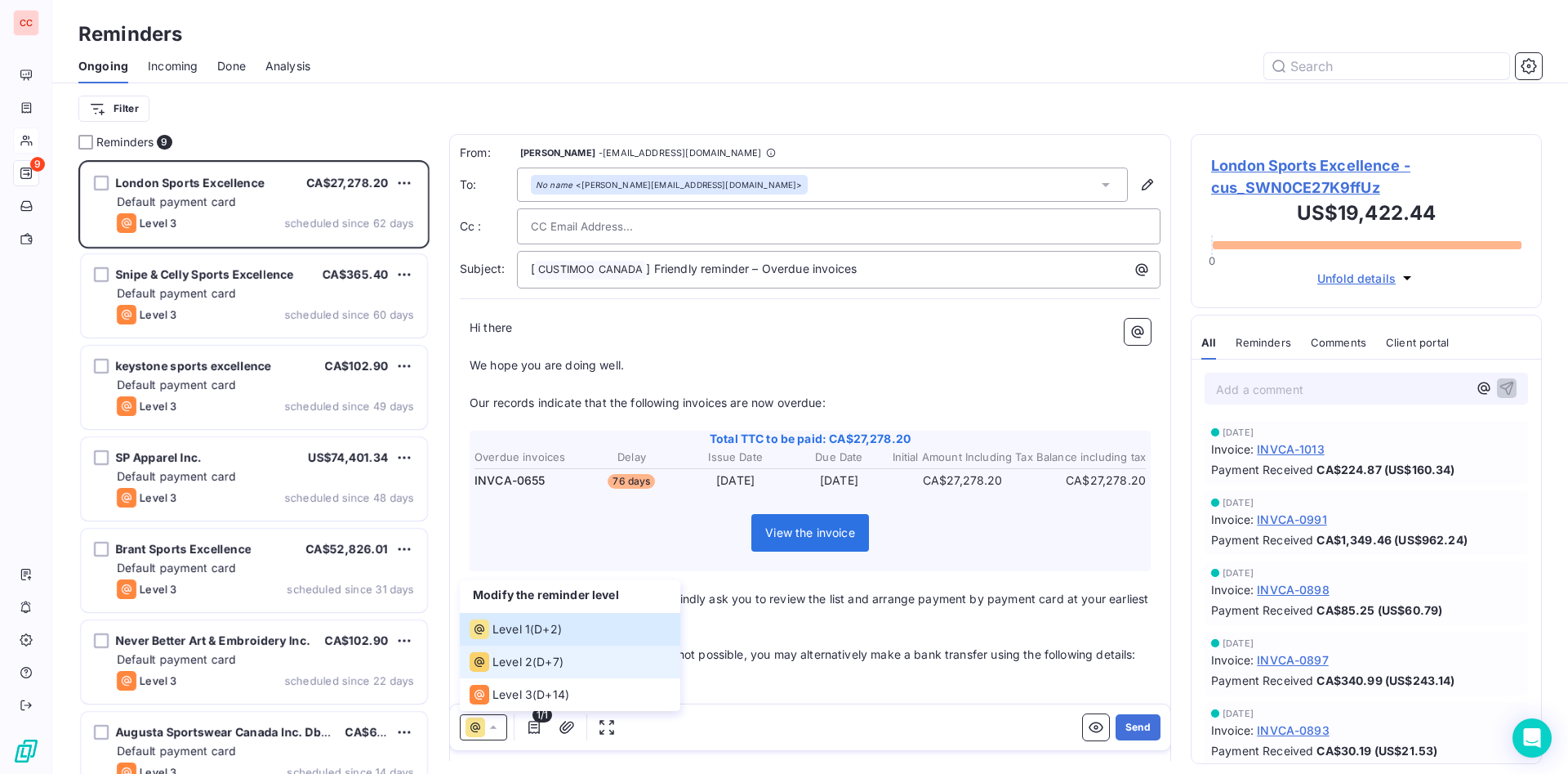
click at [566, 515] on li "Level 2 ( D+7 )" at bounding box center [570, 662] width 220 height 33
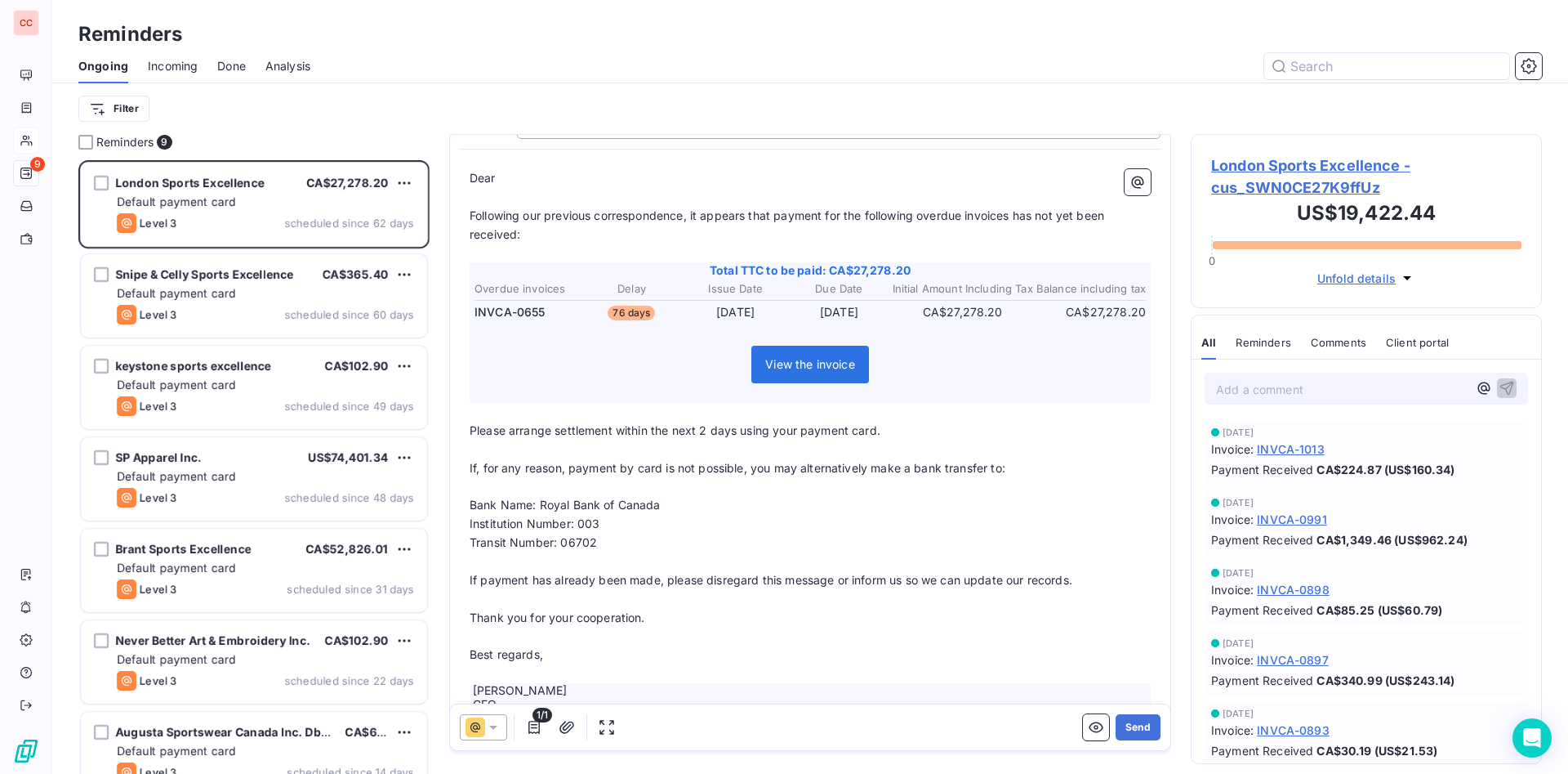
click at [497, 515] on icon at bounding box center [493, 727] width 17 height 17
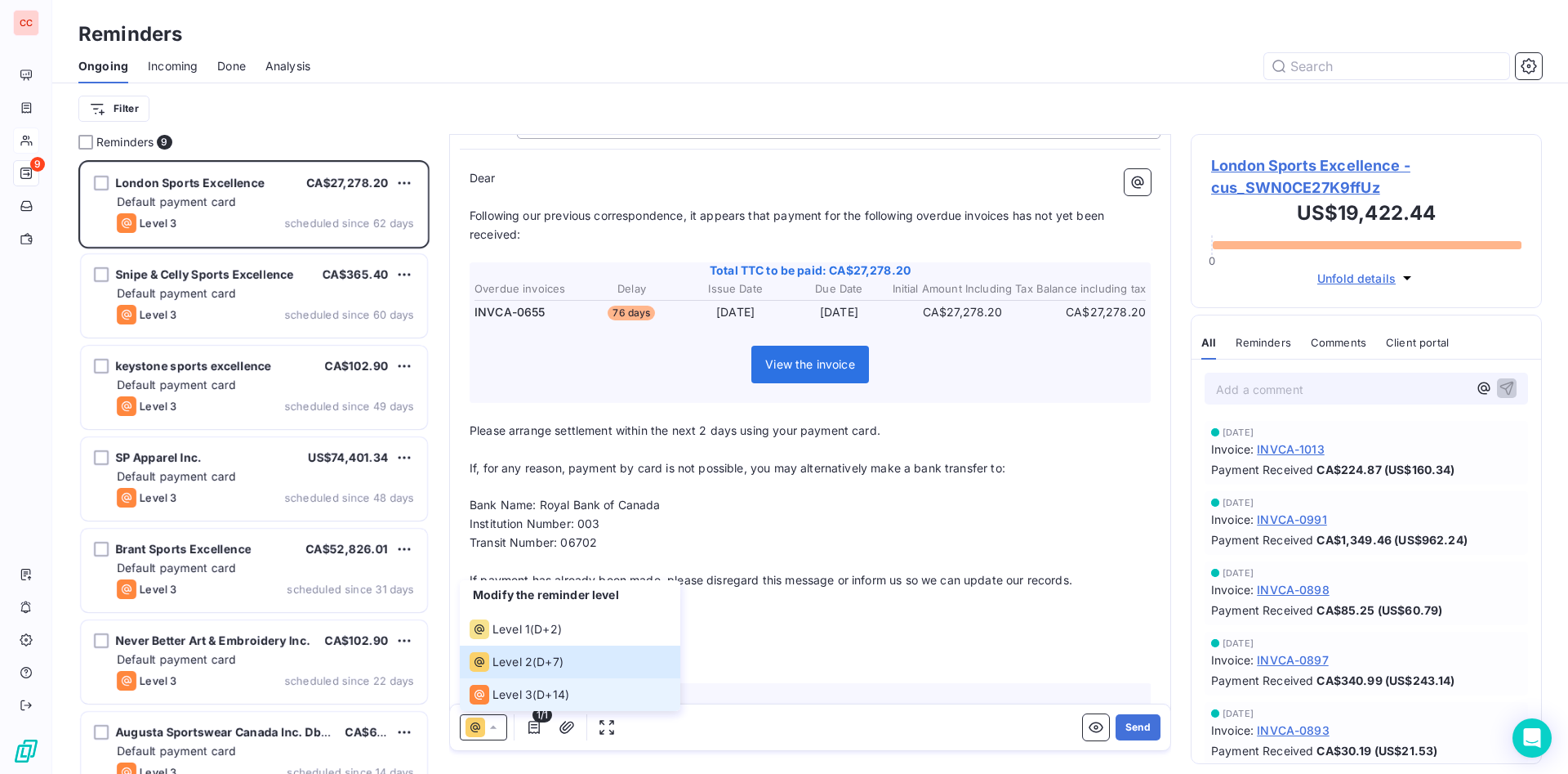
click at [580, 515] on li "Level 3 ( D+14 )" at bounding box center [570, 695] width 220 height 33
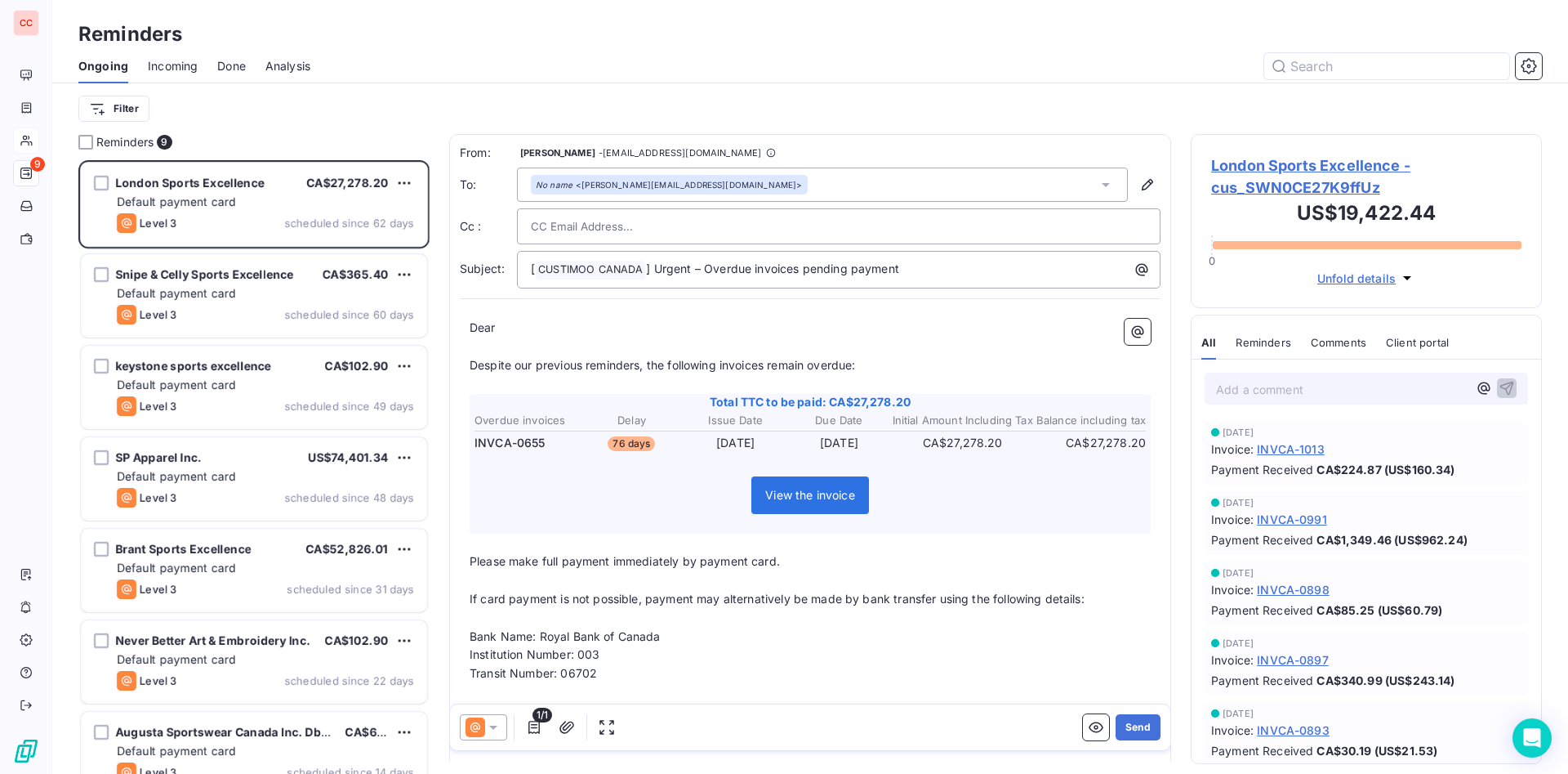
scroll to position [3, 0]
drag, startPoint x: 548, startPoint y: 323, endPoint x: 455, endPoint y: 329, distance: 93.2
click at [455, 329] on div "From: [PERSON_NAME] - [EMAIL_ADDRESS][DOMAIN_NAME] To: No name <[PERSON_NAME][E…" at bounding box center [810, 495] width 722 height 725
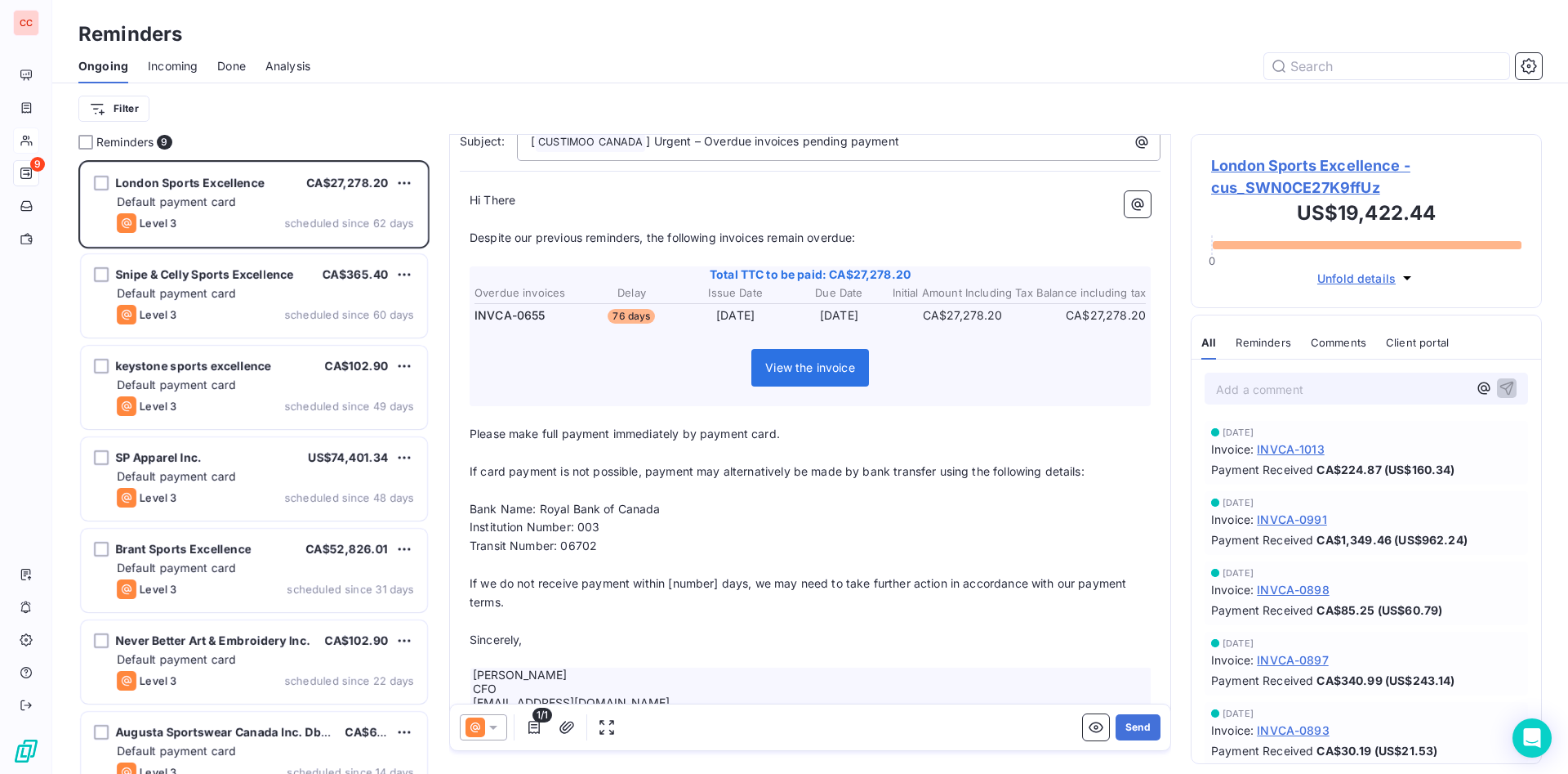
scroll to position [130, 0]
click at [554, 515] on p "If we do not receive payment within [number] days, we may need to take further …" at bounding box center [810, 591] width 681 height 37
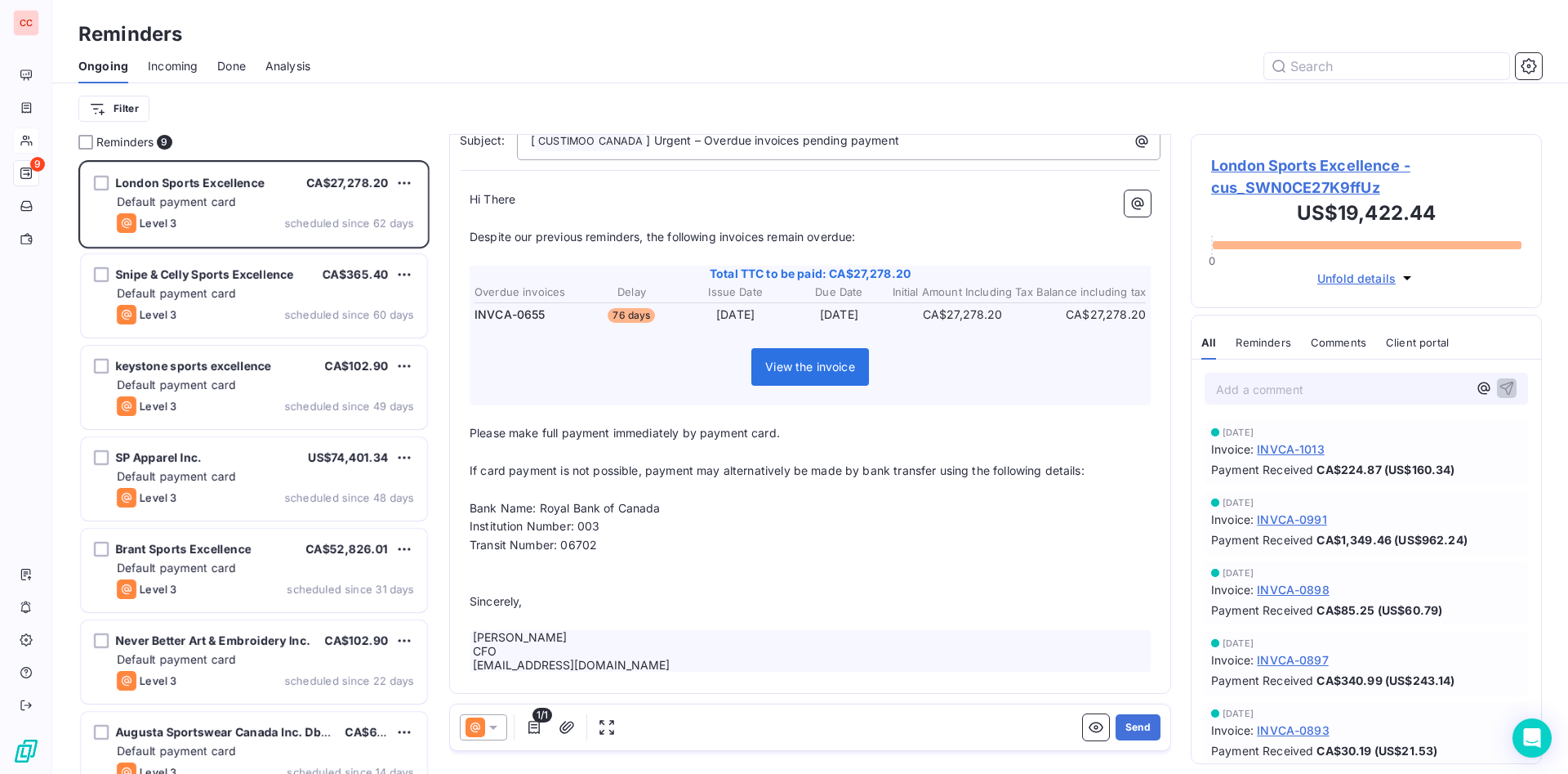
scroll to position [111, 0]
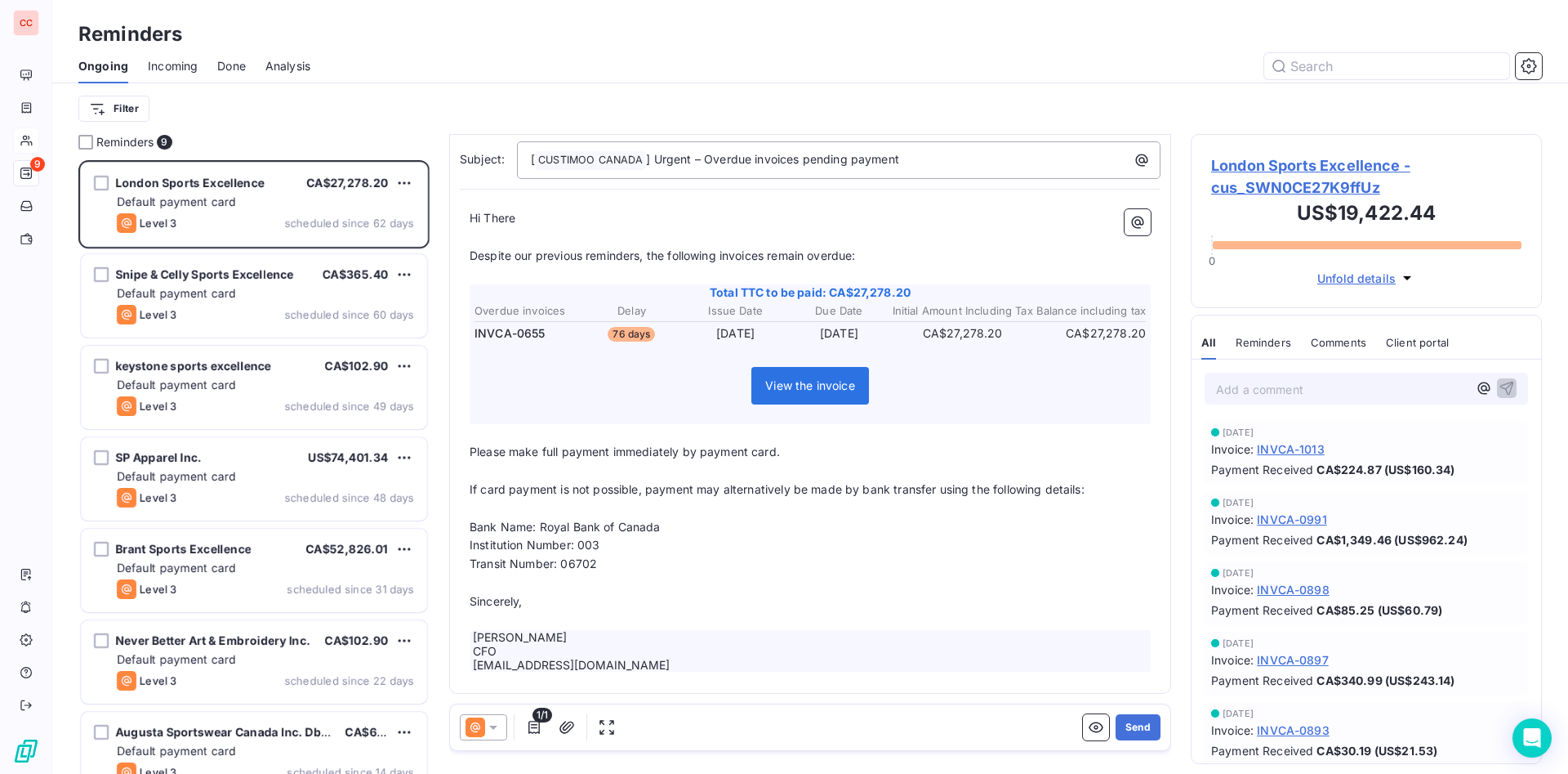
click at [598, 499] on p "If card payment is not possible, payment may alternatively be made by bank tran…" at bounding box center [810, 490] width 681 height 19
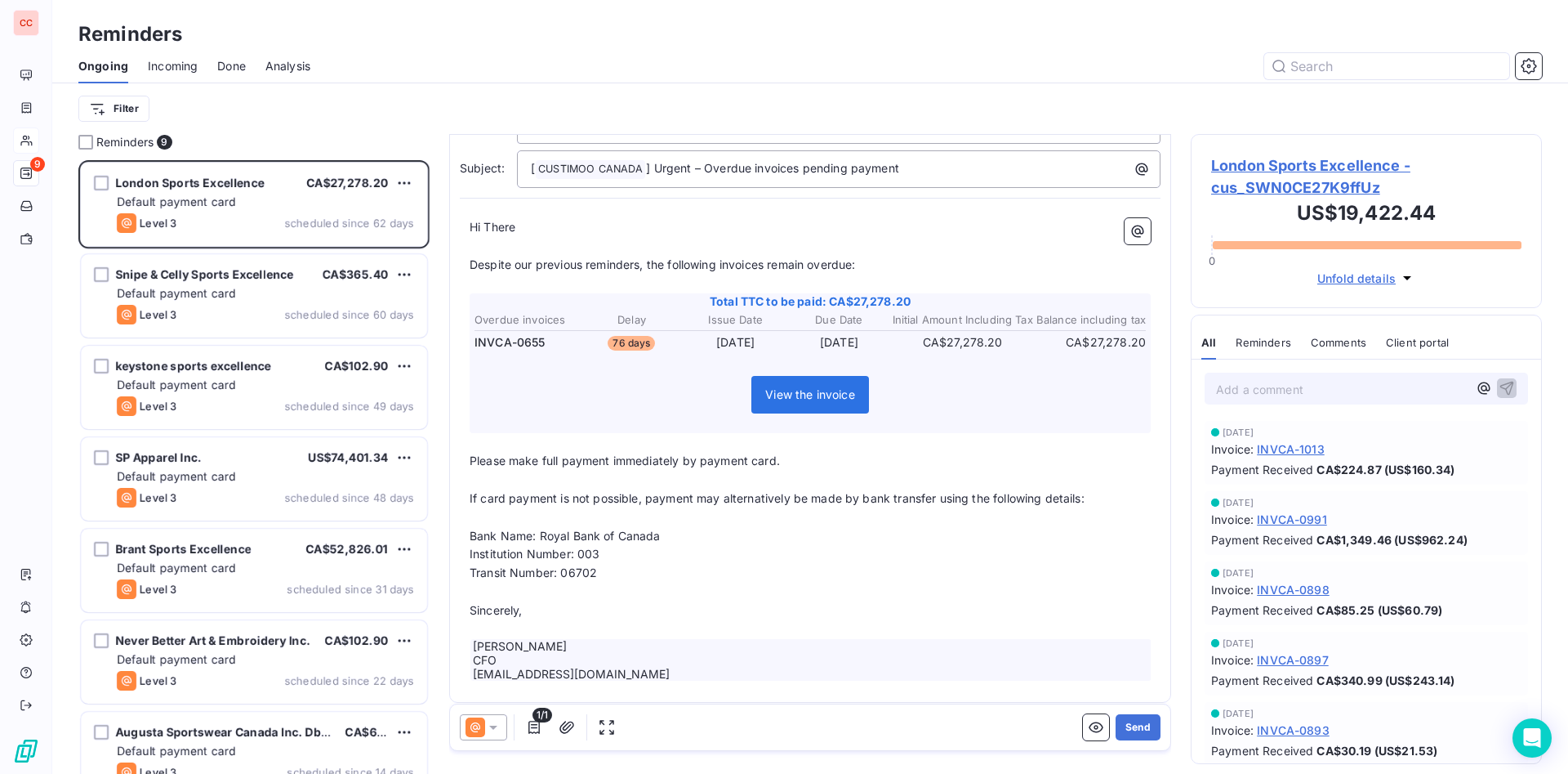
scroll to position [0, 0]
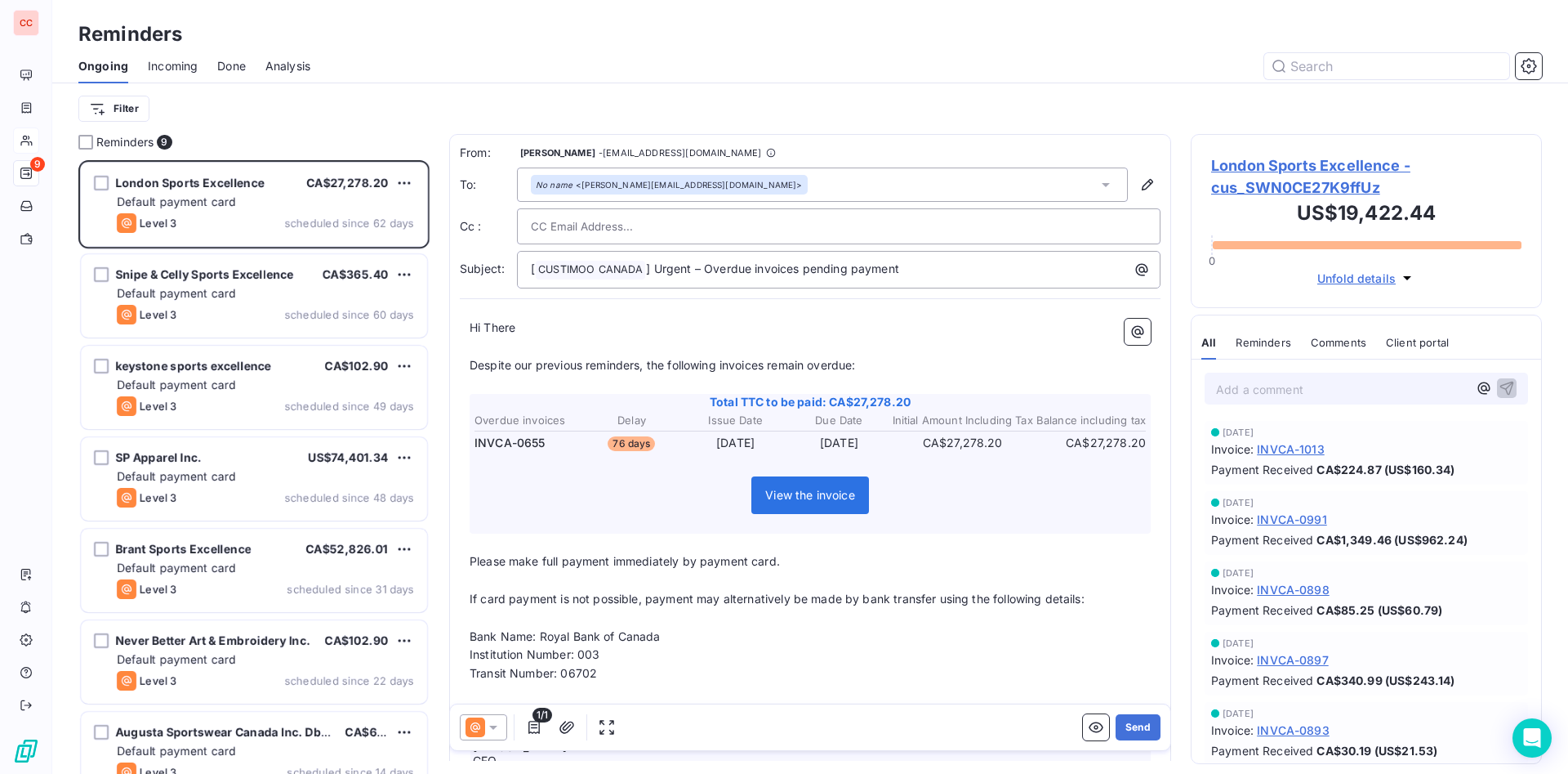
click at [569, 228] on input "text" at bounding box center [618, 227] width 176 height 24
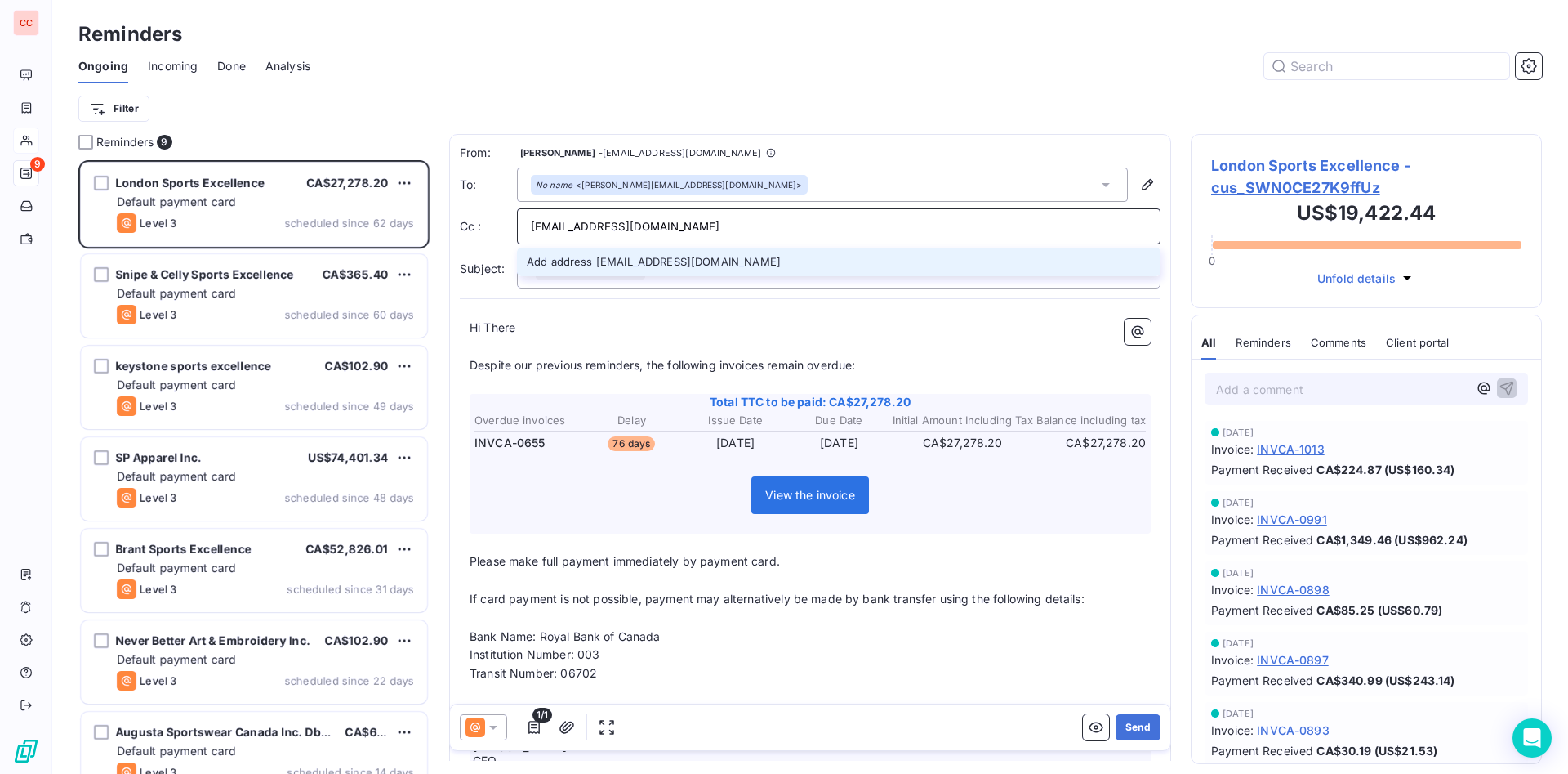
type input "[EMAIL_ADDRESS][DOMAIN_NAME]"
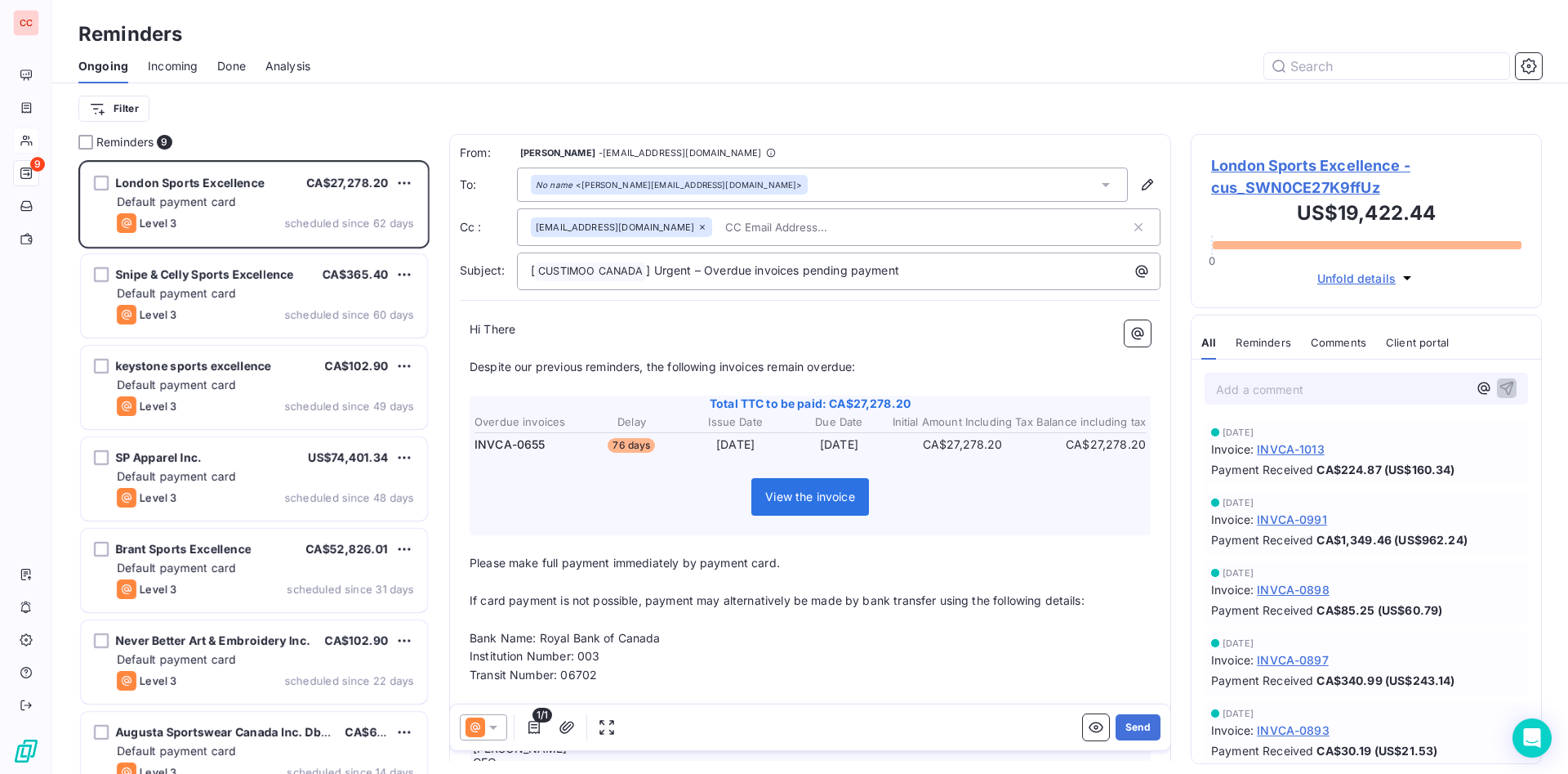
click at [774, 233] on input "text" at bounding box center [813, 227] width 189 height 24
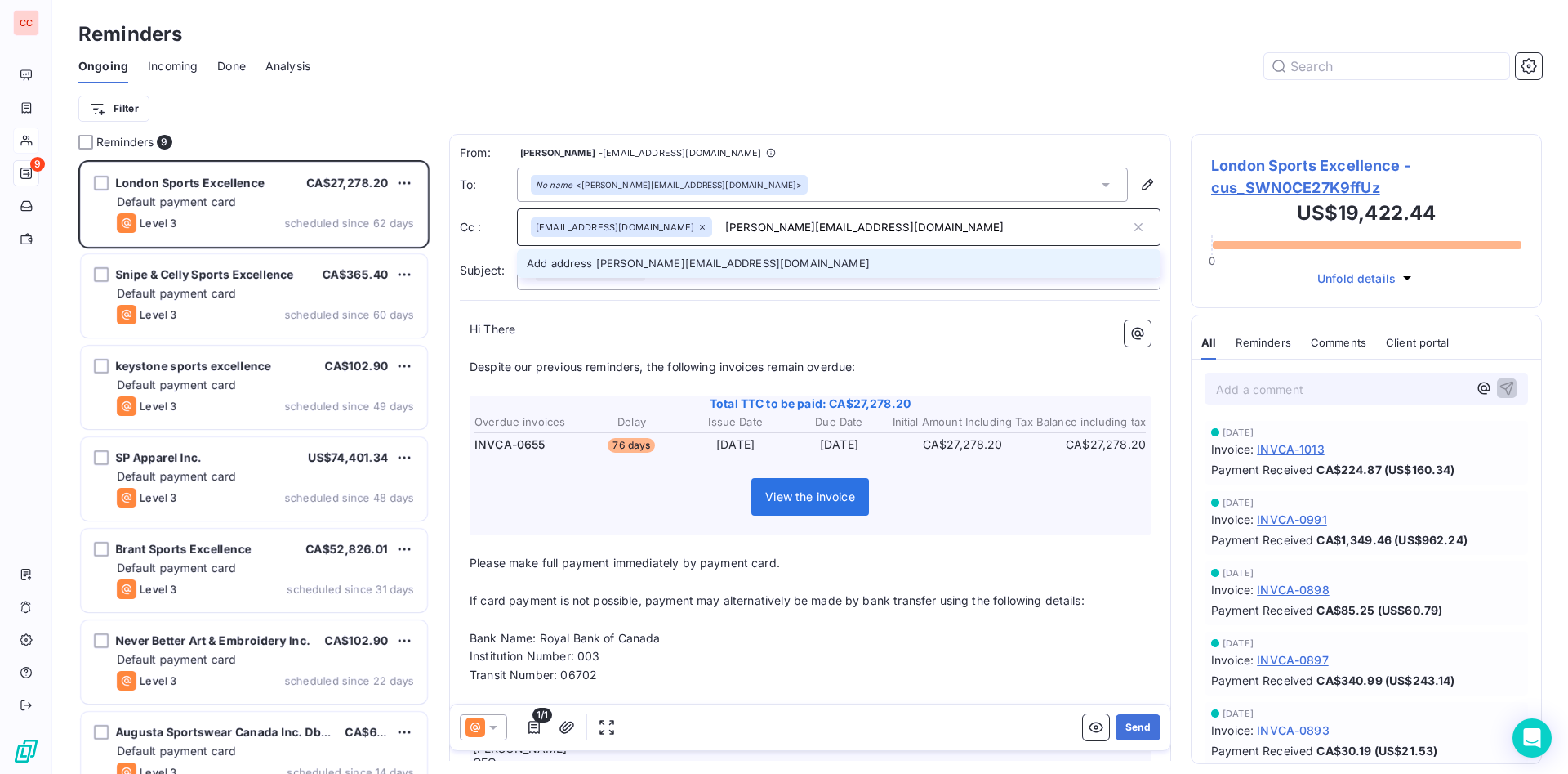
type input "[PERSON_NAME][EMAIL_ADDRESS][DOMAIN_NAME]"
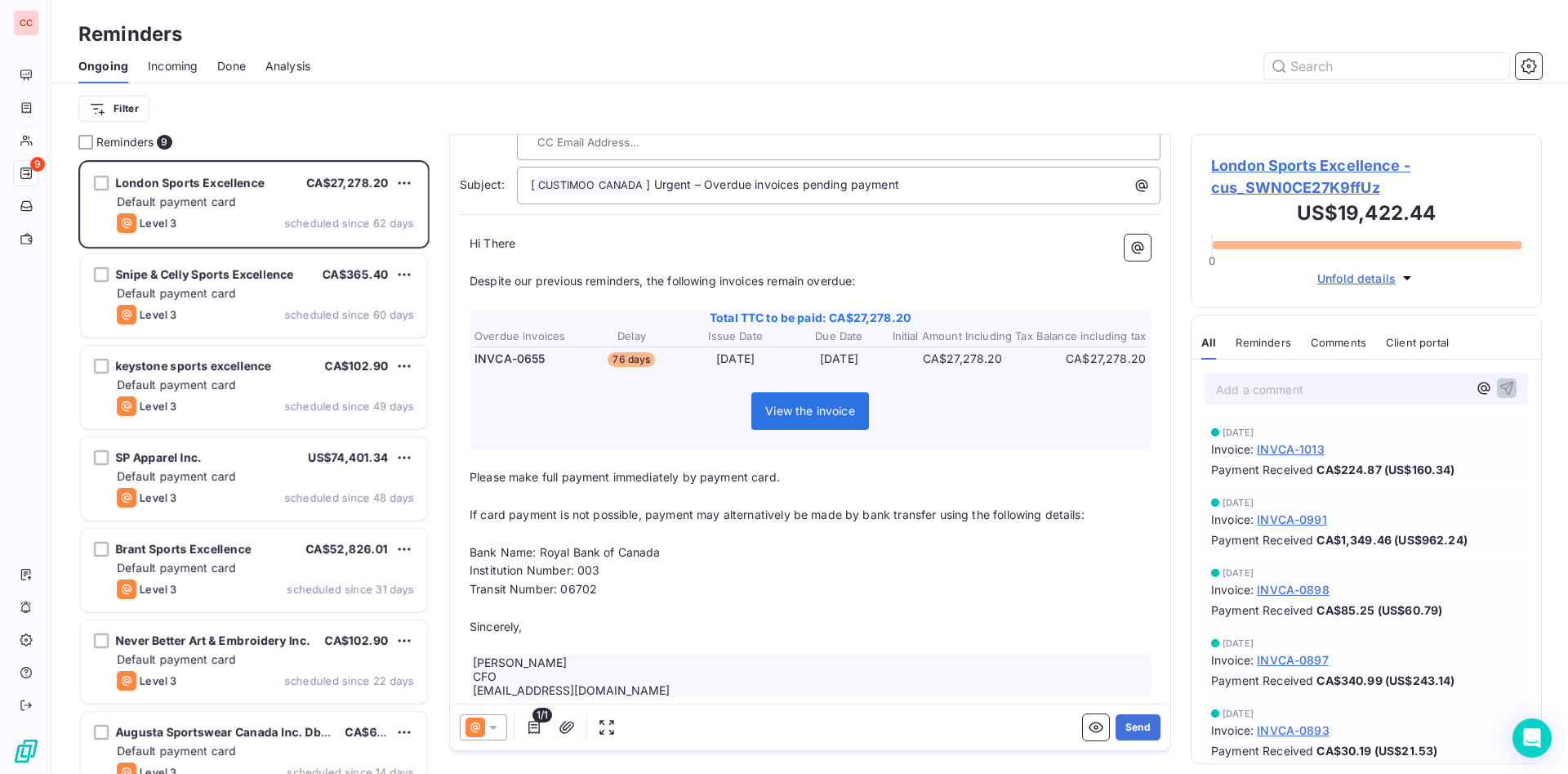
scroll to position [112, 0]
click at [1044, 515] on button "Send" at bounding box center [1139, 727] width 45 height 26
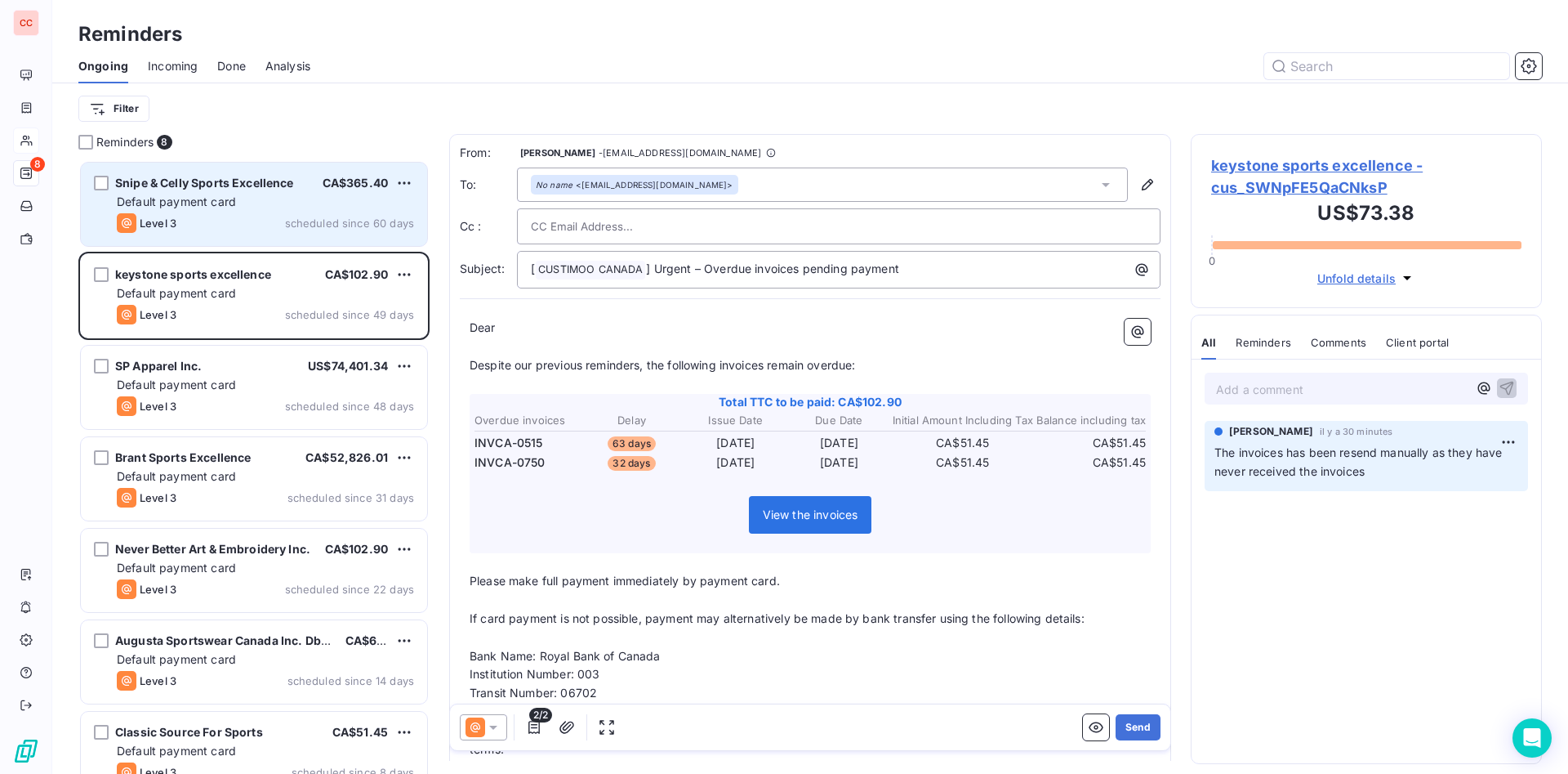
click at [272, 191] on div "Snipe & Celly Sports Excellence CA$365.40 Default payment card Level 3 schedule…" at bounding box center [254, 205] width 347 height 84
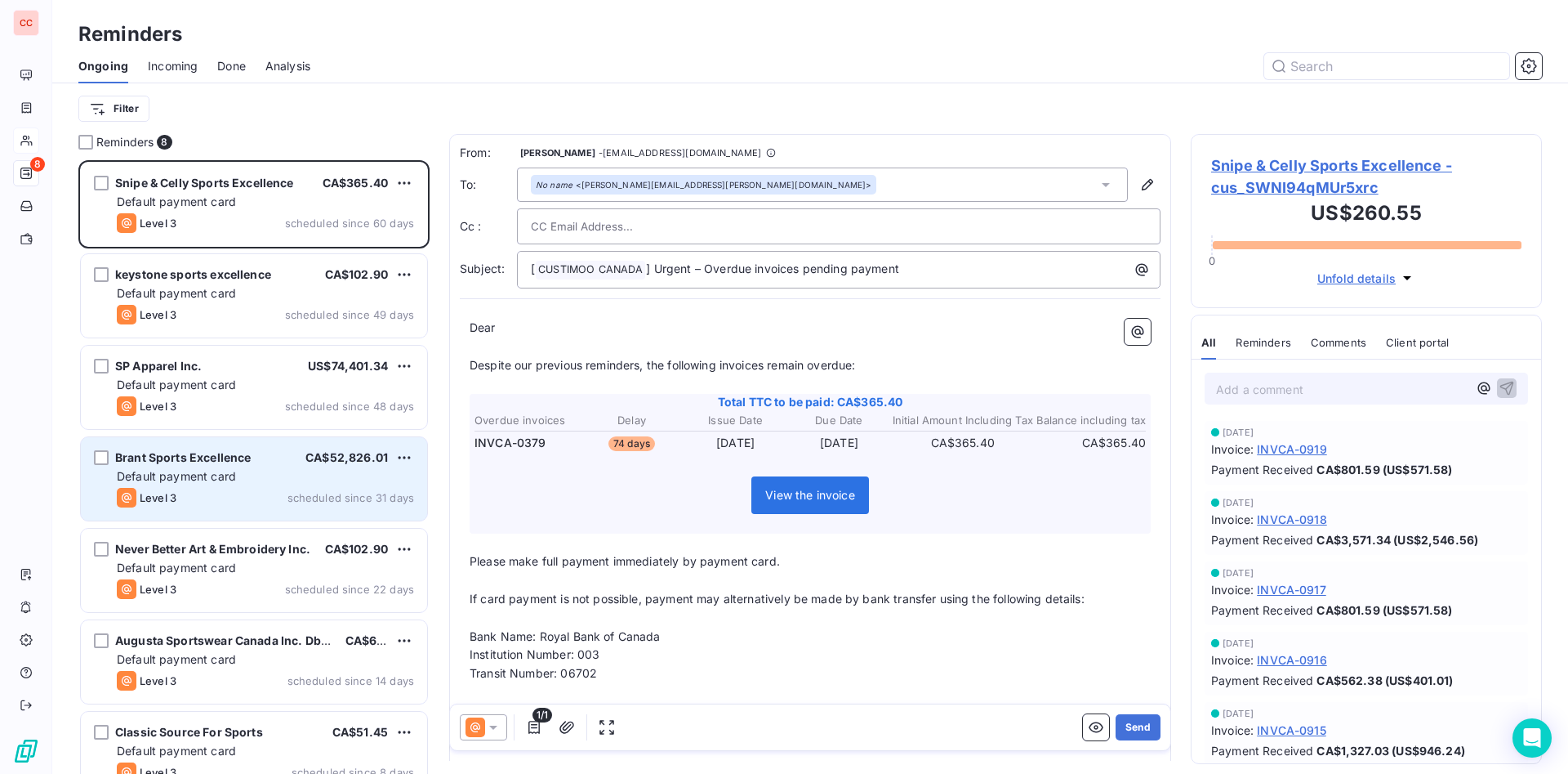
click at [270, 465] on div "[PERSON_NAME] Sports Excellence CA$52,826.01" at bounding box center [265, 458] width 297 height 15
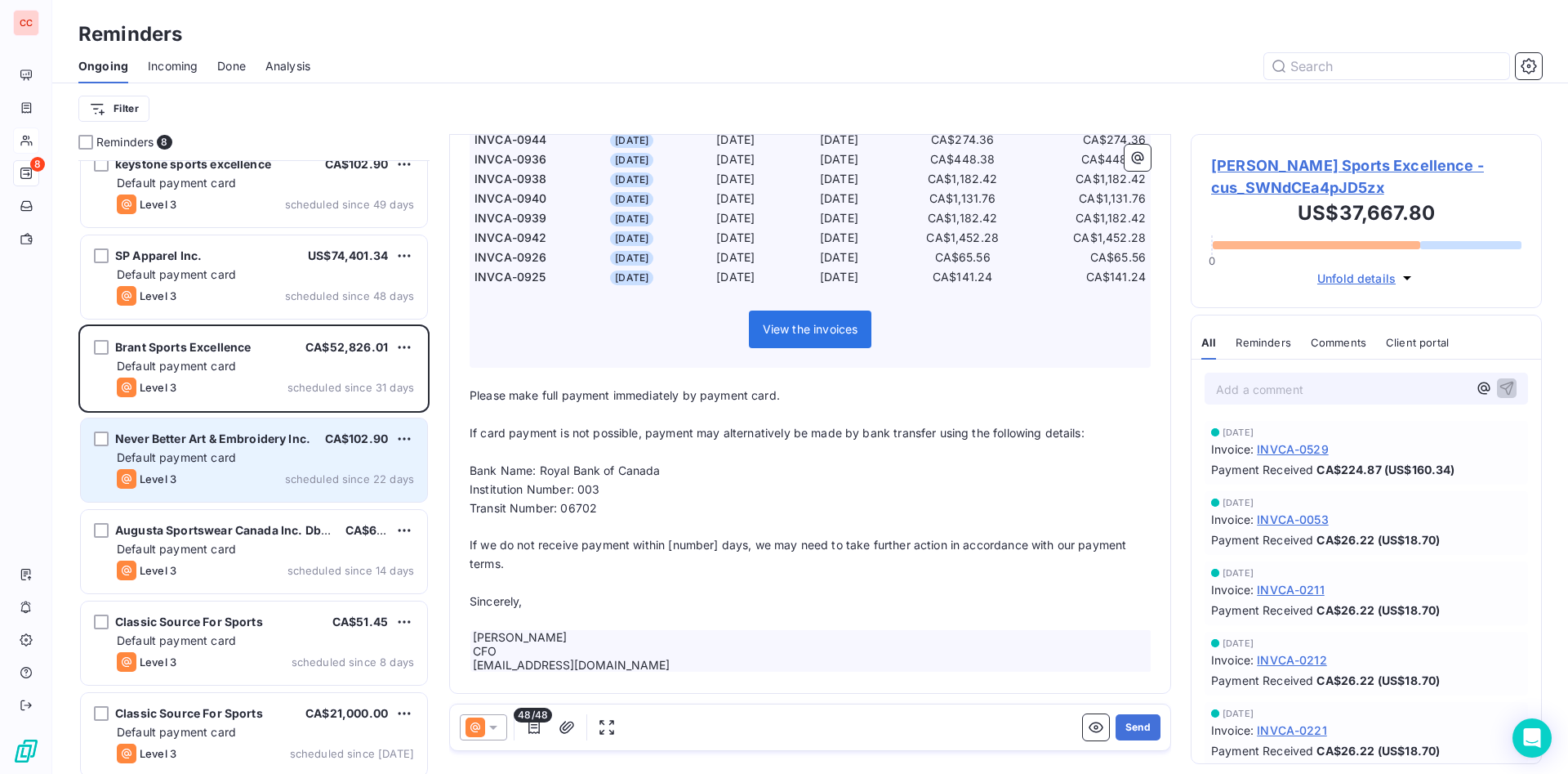
scroll to position [112, 0]
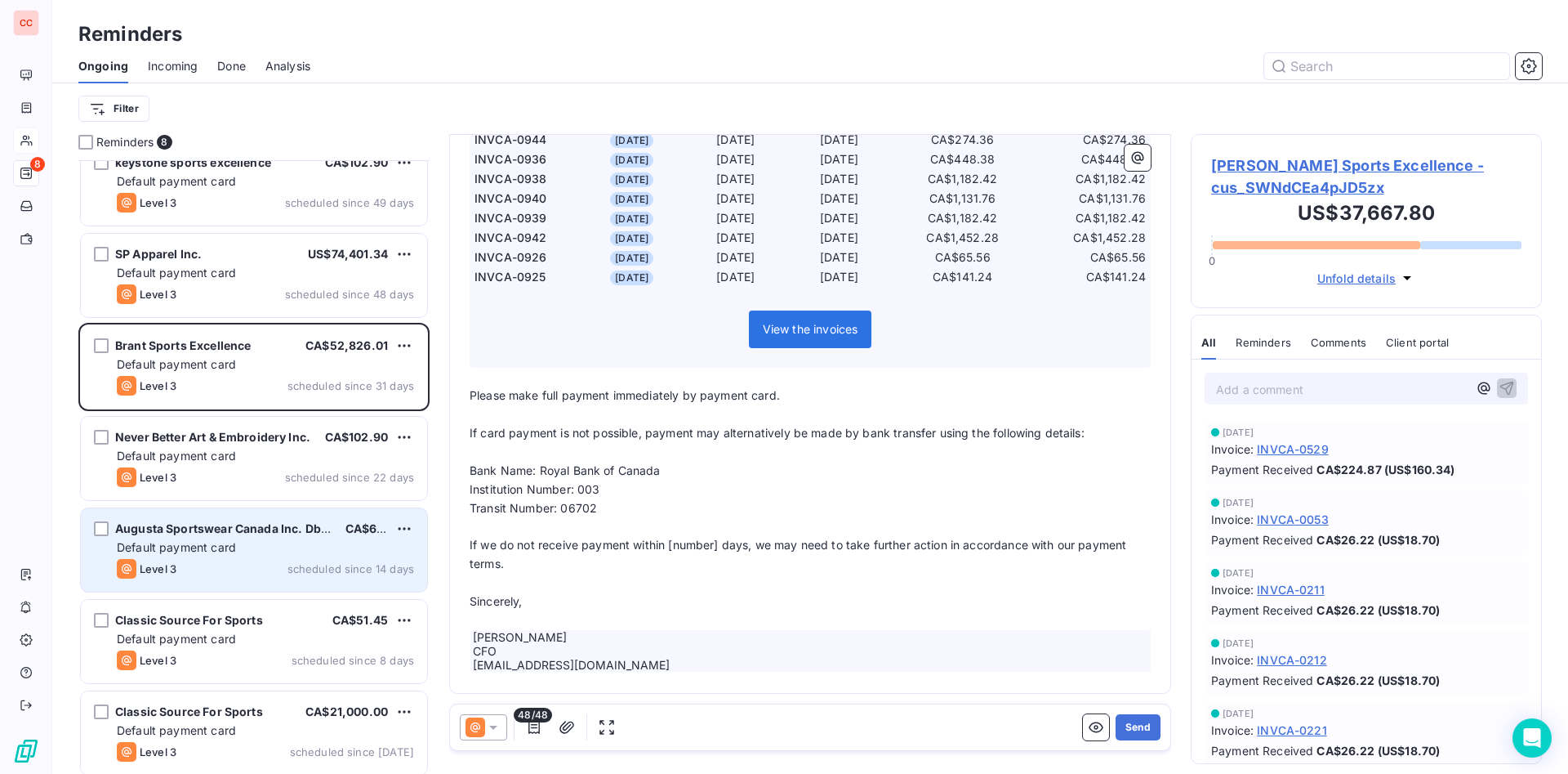
click at [236, 515] on div "Default payment card" at bounding box center [265, 547] width 297 height 17
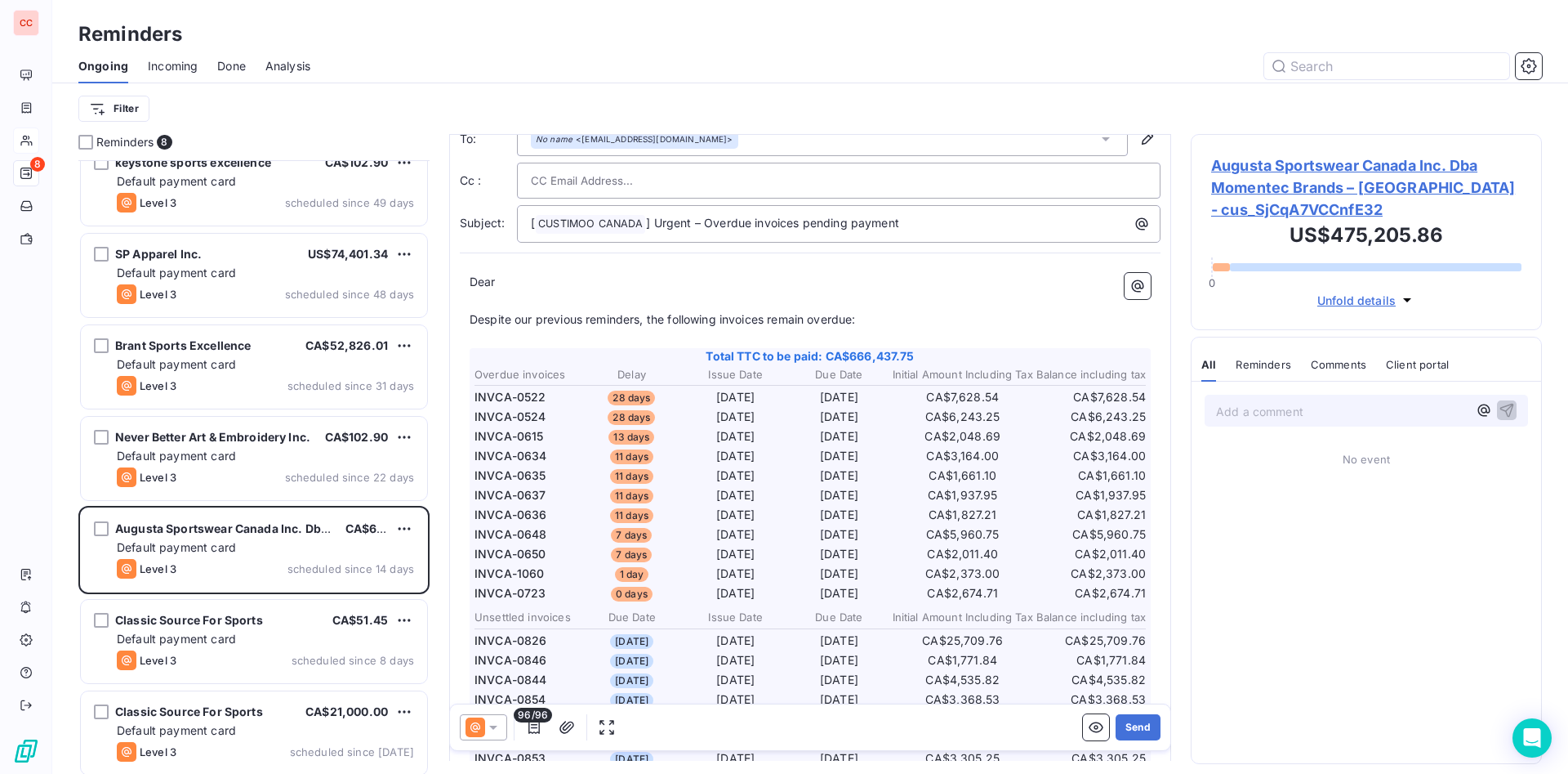
scroll to position [47, 0]
click at [498, 515] on div at bounding box center [483, 727] width 47 height 26
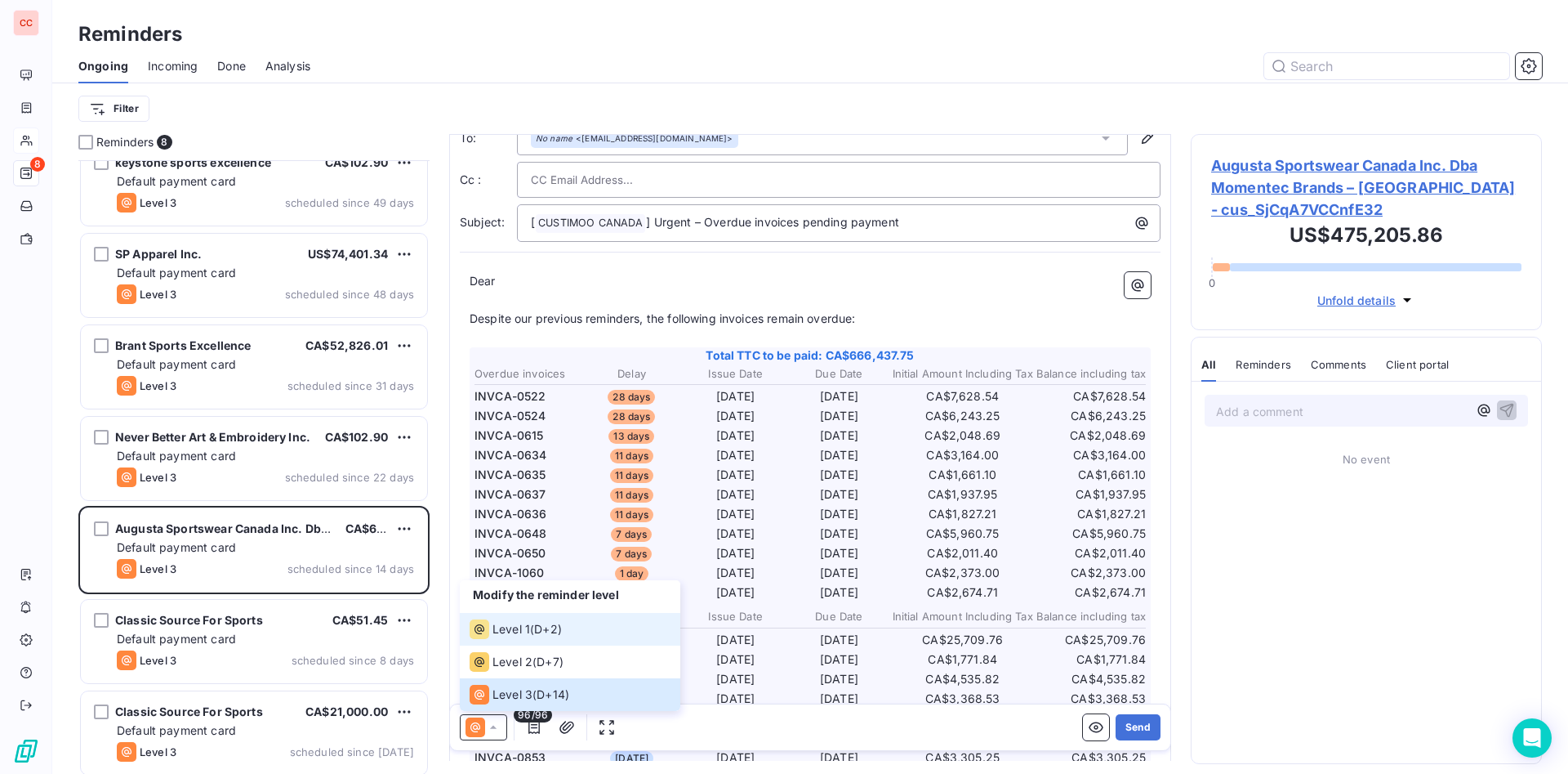
click at [551, 515] on div "Level 1 ( D+2 )" at bounding box center [516, 629] width 92 height 20
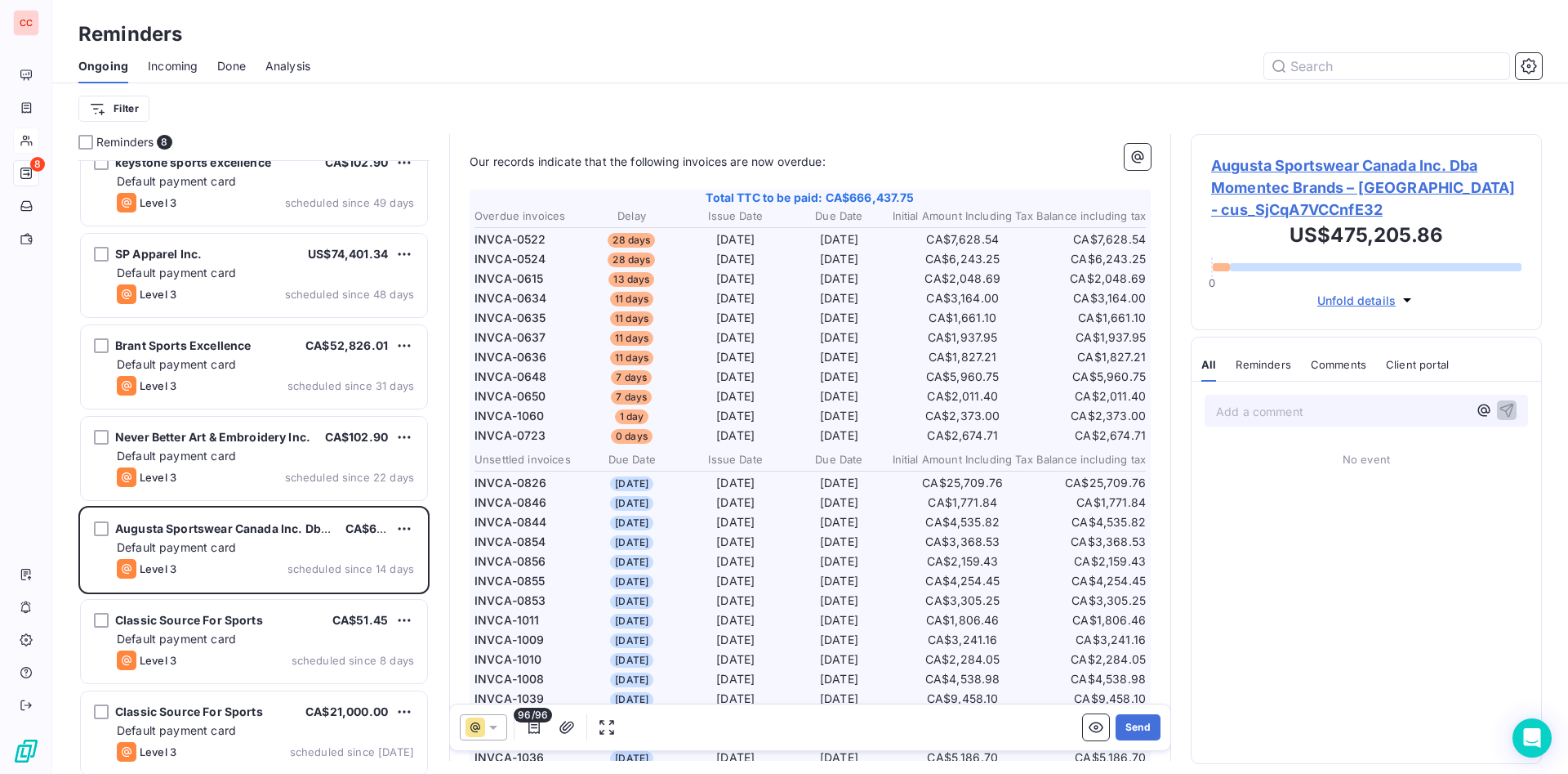
scroll to position [0, 0]
